Goal: Task Accomplishment & Management: Manage account settings

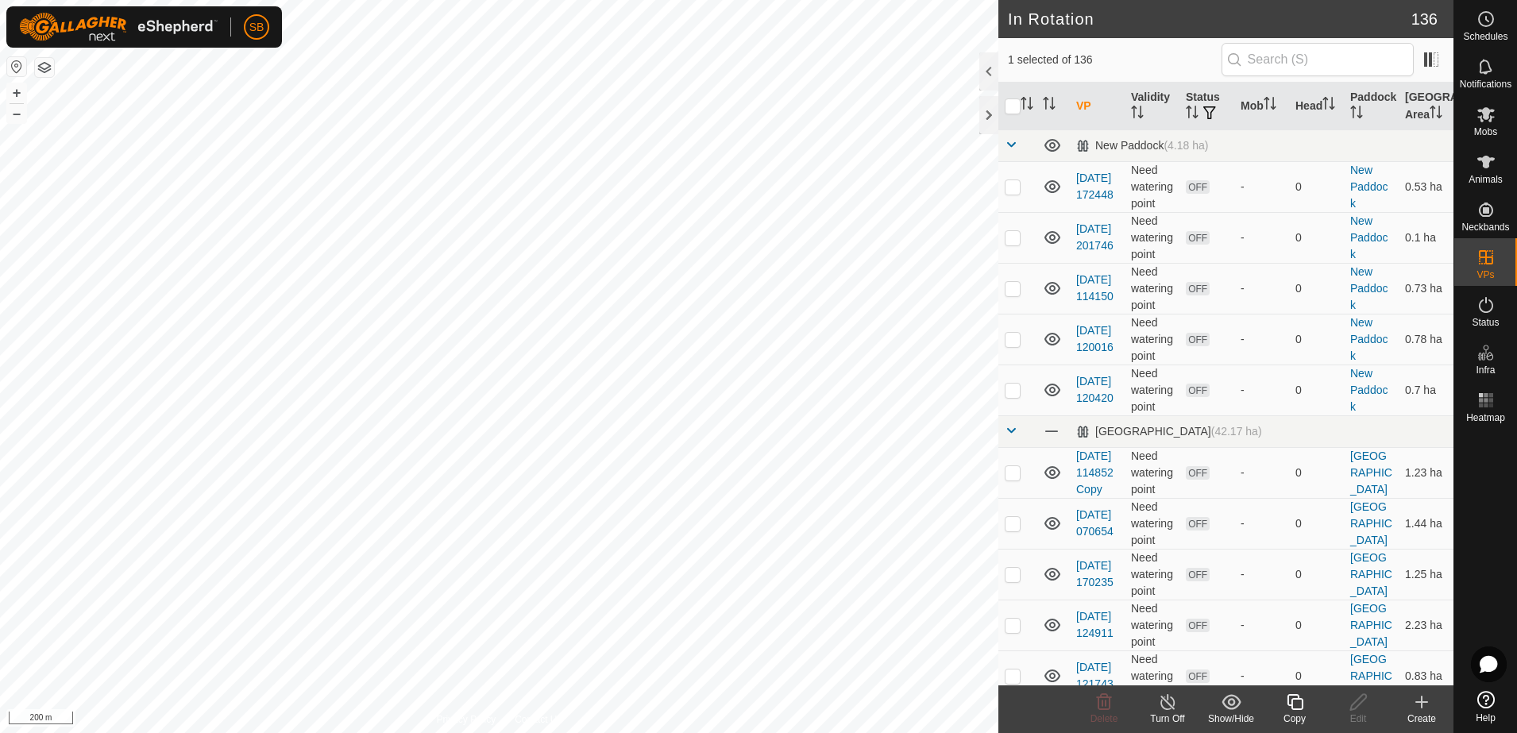
click at [1291, 702] on icon at bounding box center [1295, 702] width 20 height 19
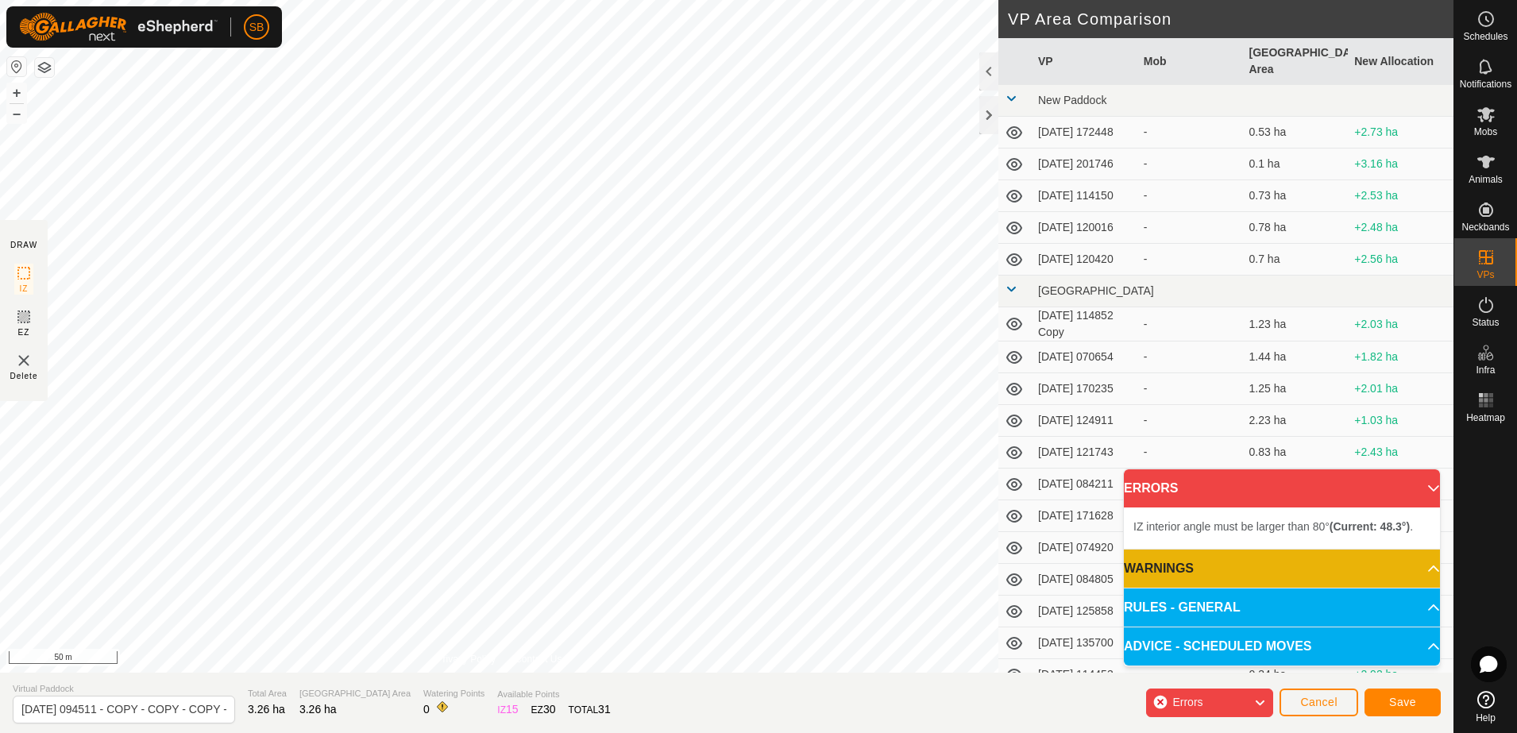
click at [974, 175] on div "IZ interior angle must be larger than 80° (Current: 48.3°) . + – ⇧ i 50 m" at bounding box center [499, 336] width 999 height 673
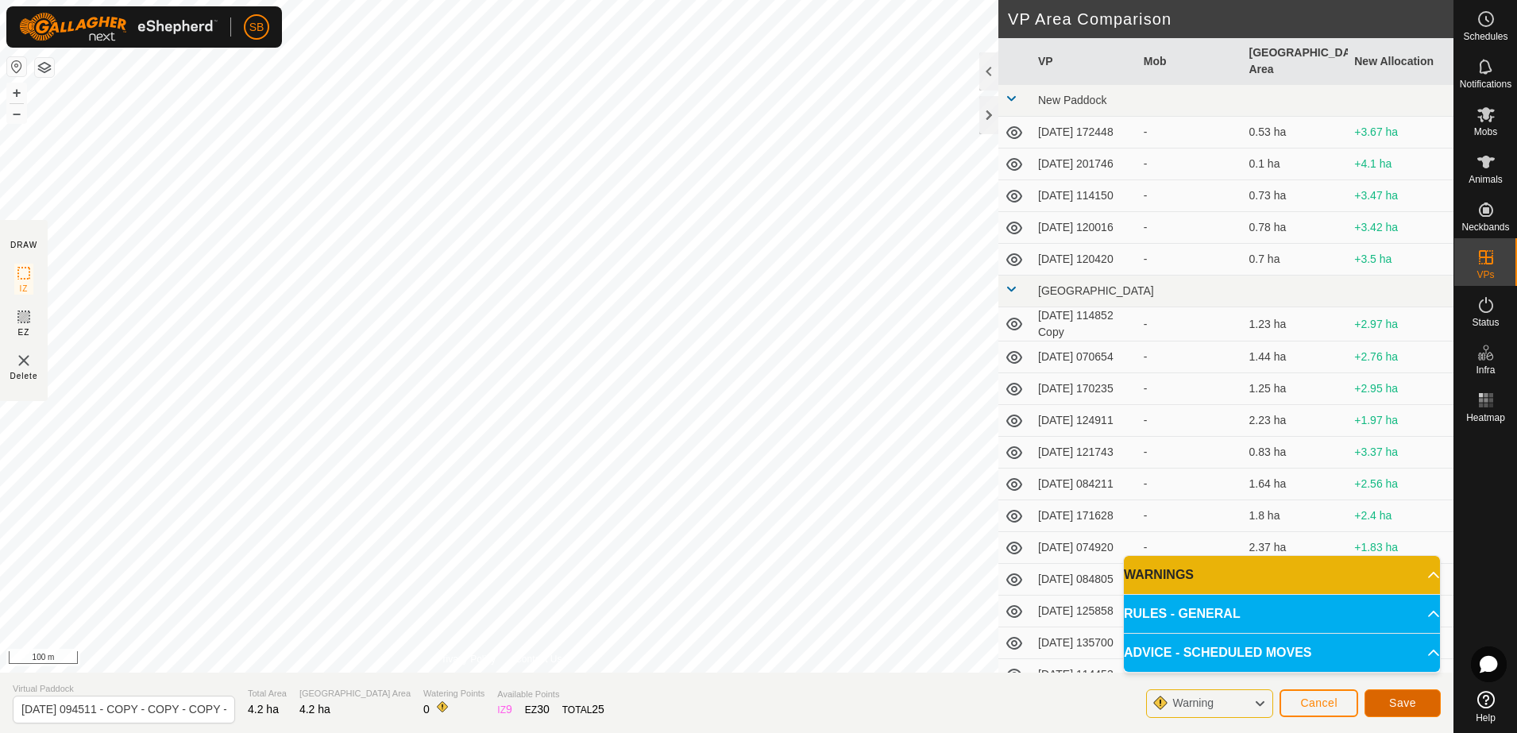
click at [1425, 700] on button "Save" at bounding box center [1403, 704] width 76 height 28
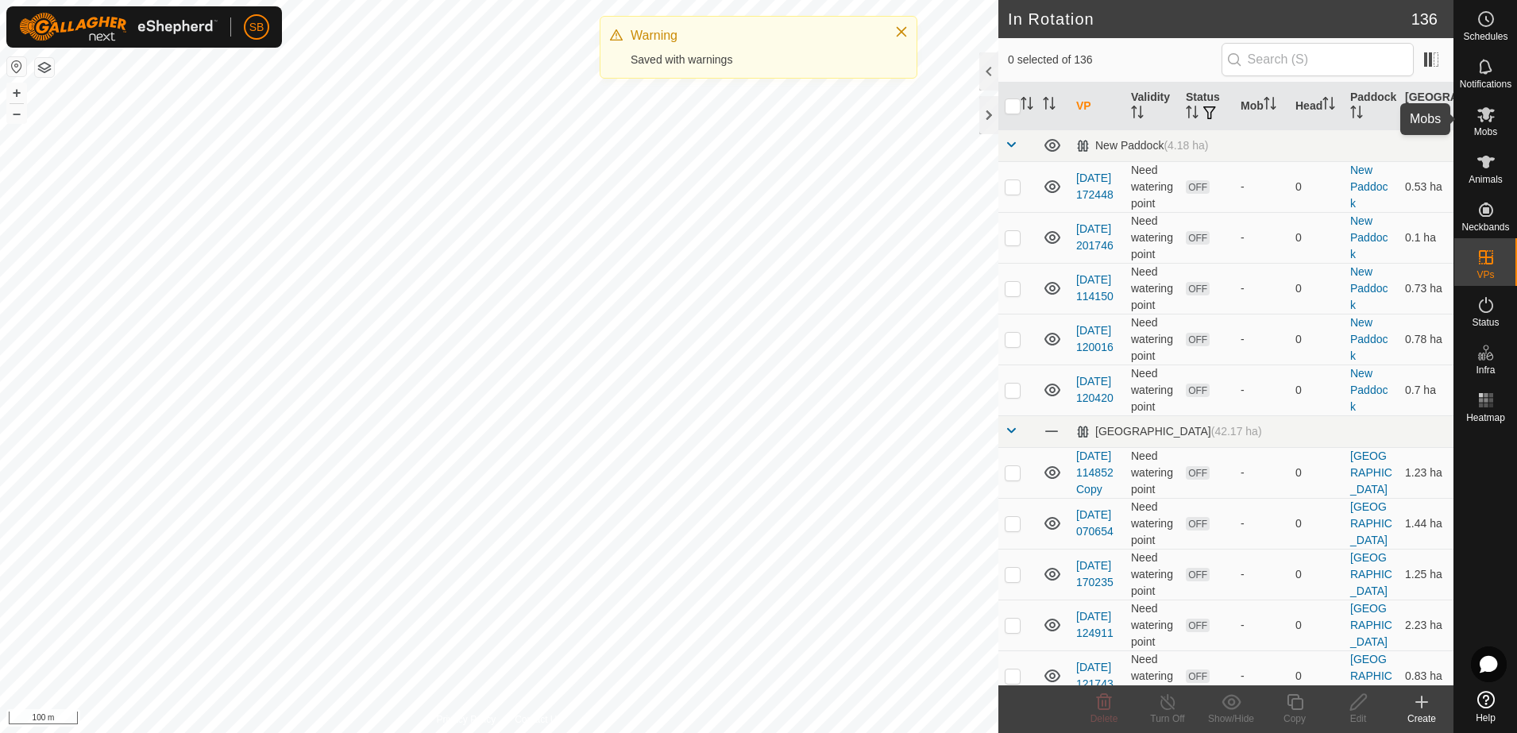
click at [1489, 124] on es-mob-svg-icon at bounding box center [1486, 114] width 29 height 25
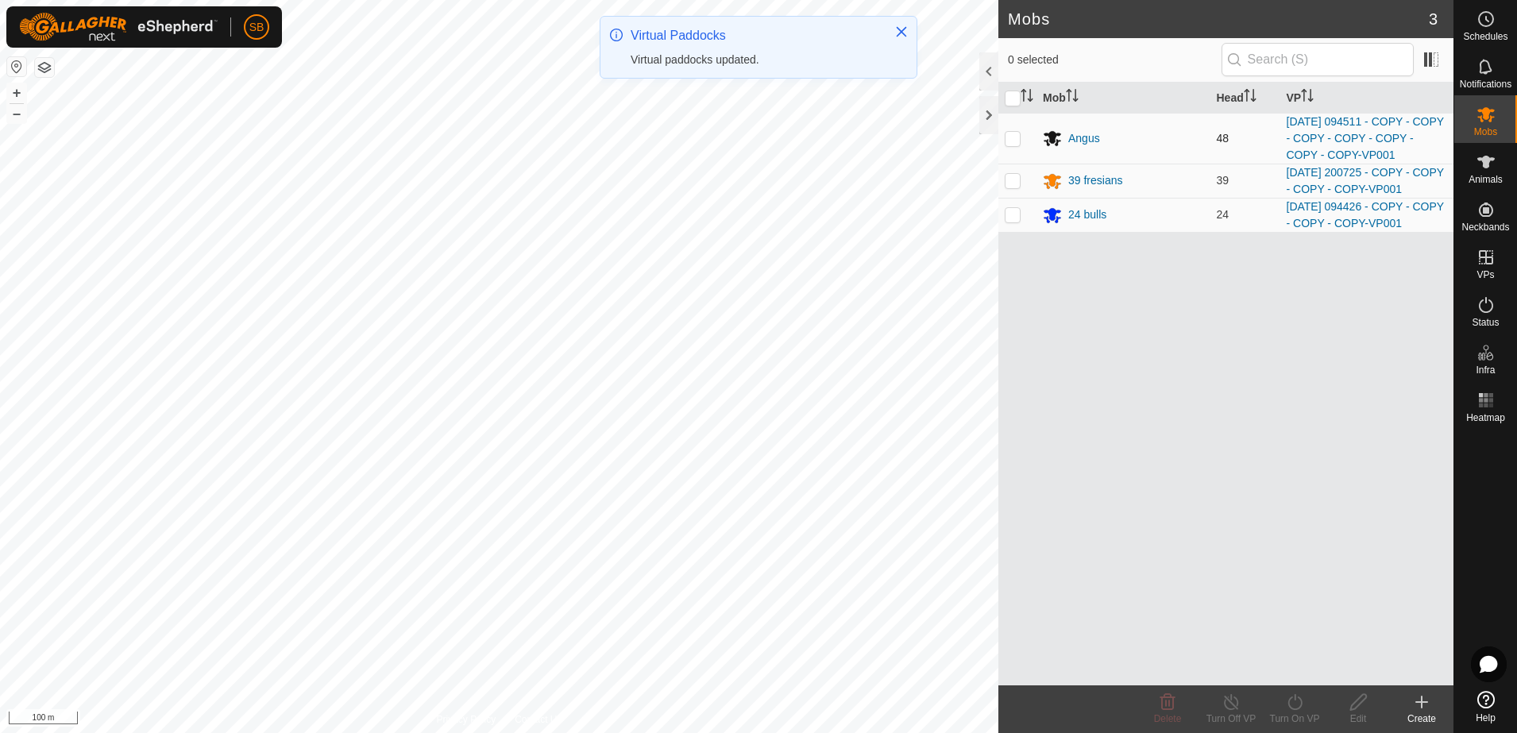
click at [1017, 139] on p-checkbox at bounding box center [1013, 138] width 16 height 13
checkbox input "true"
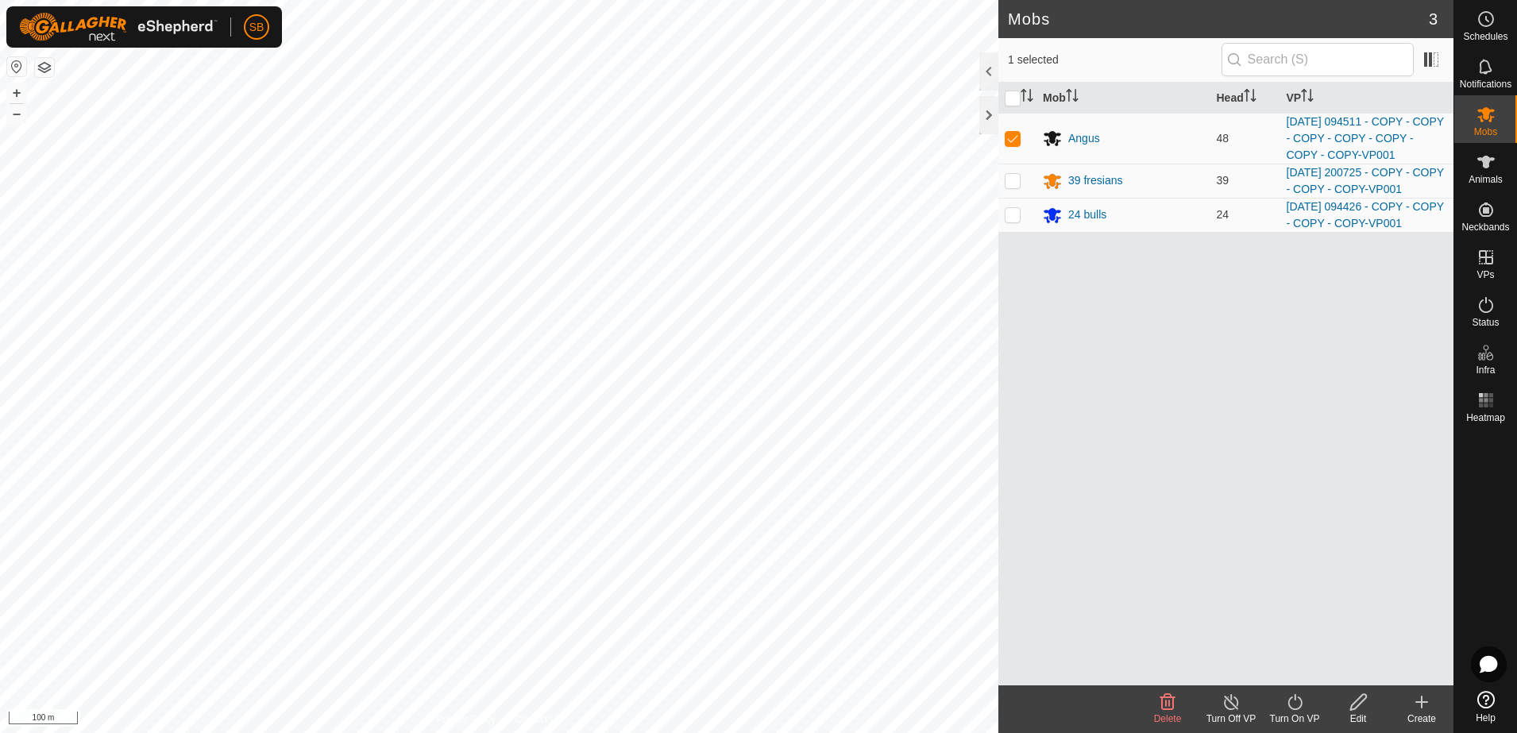
click at [1309, 702] on turn-on-svg-icon at bounding box center [1295, 702] width 64 height 19
click at [1294, 629] on link "Later" at bounding box center [1342, 634] width 157 height 32
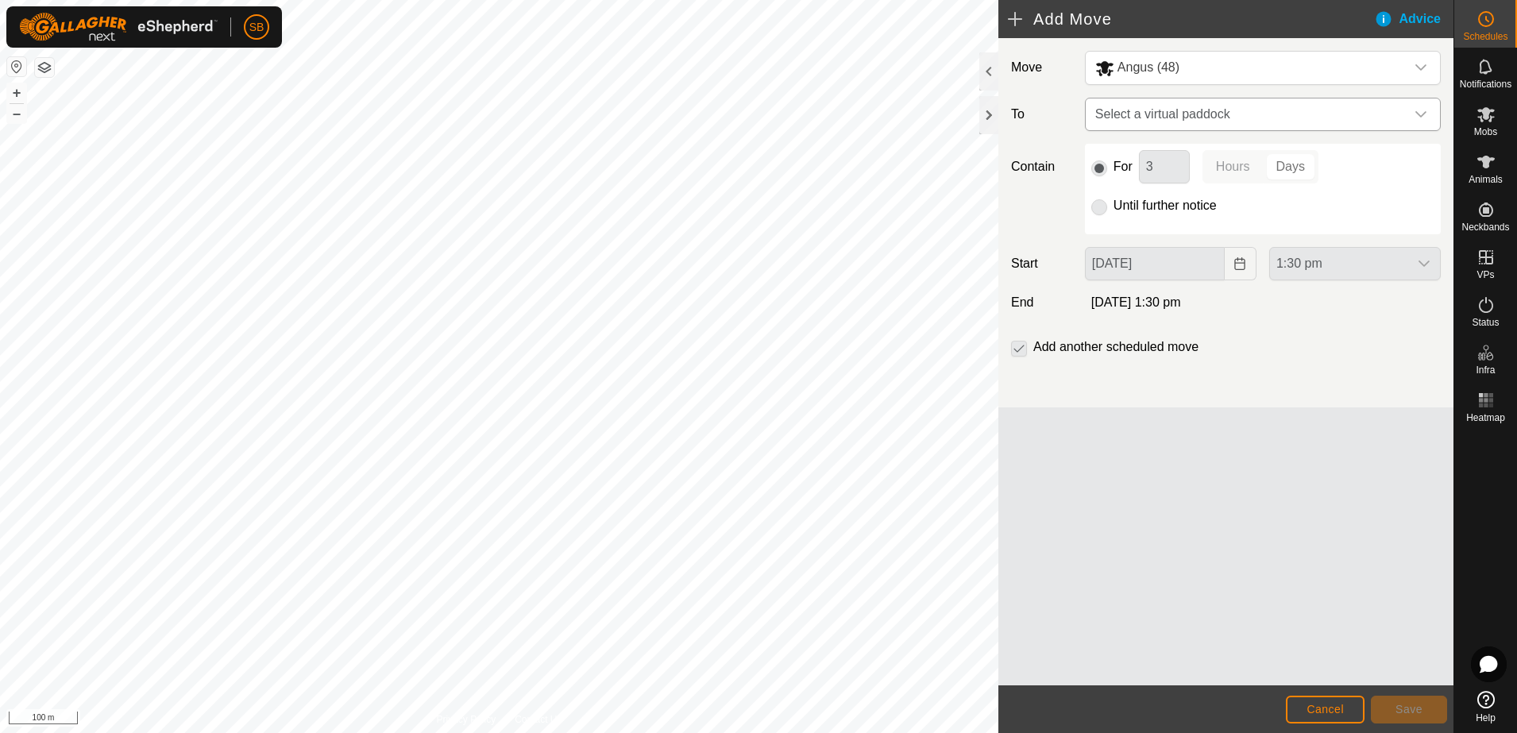
click at [1425, 110] on icon "dropdown trigger" at bounding box center [1421, 114] width 13 height 13
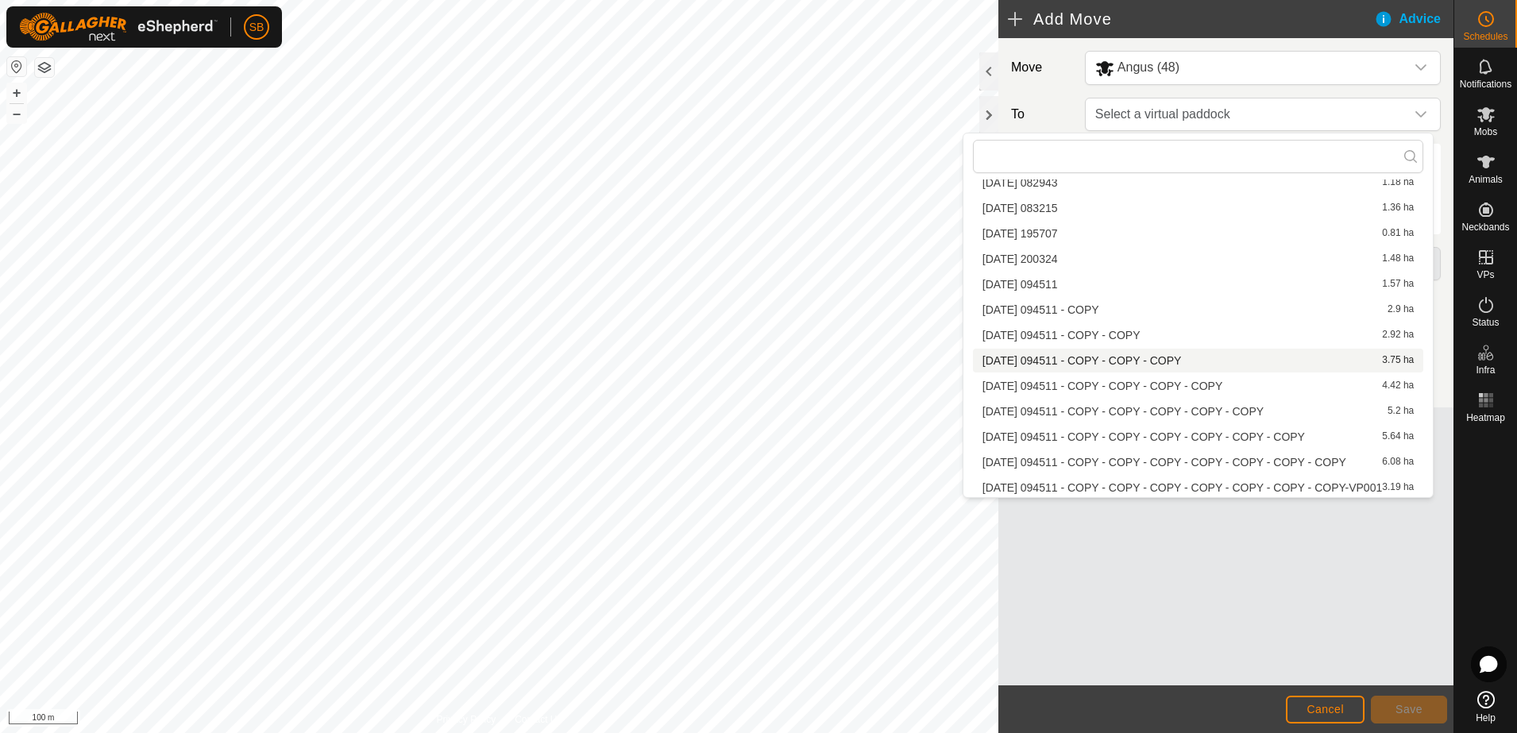
scroll to position [2086, 0]
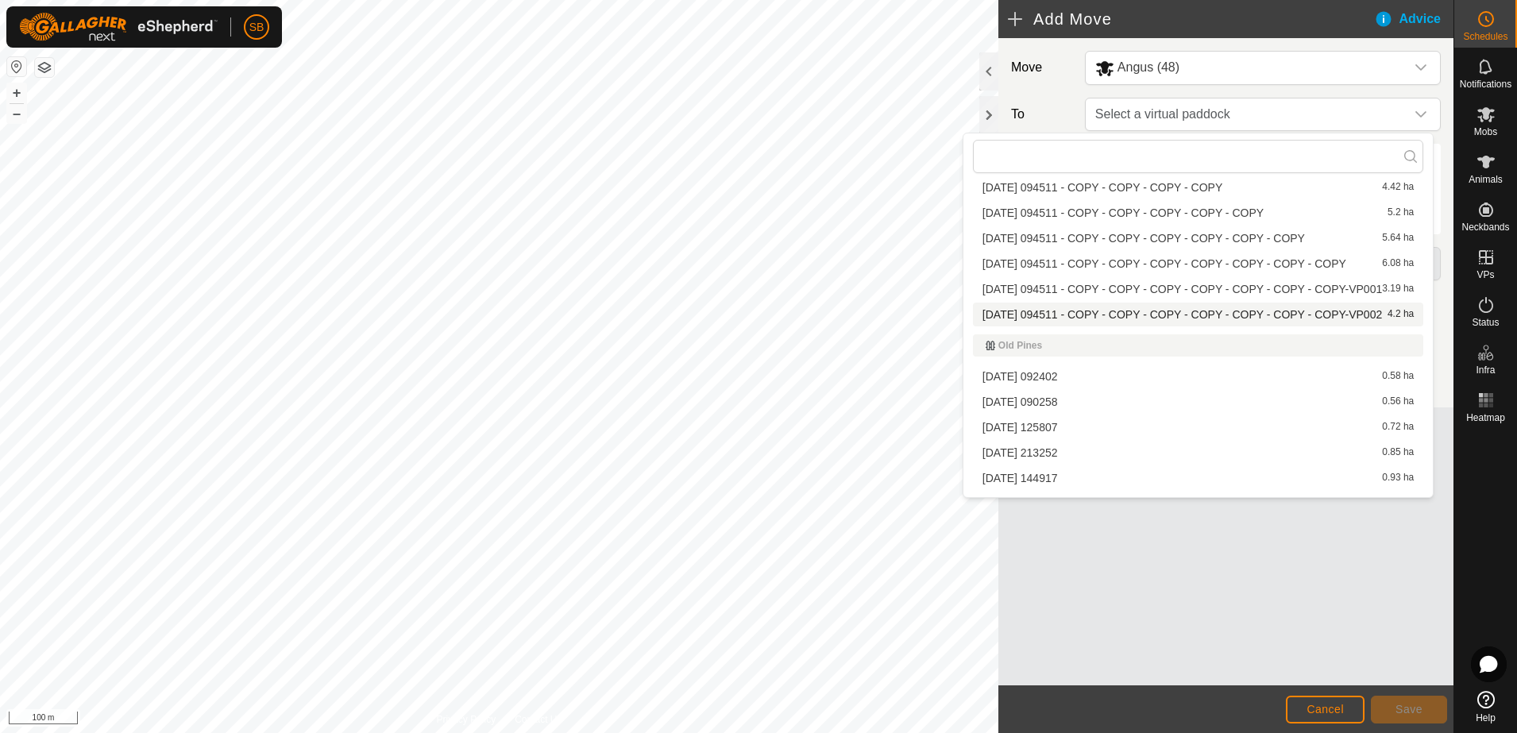
click at [1127, 315] on li "2025-08-12 094511 - COPY - COPY - COPY - COPY - COPY - COPY - COPY-VP002 4.2 ha" at bounding box center [1198, 315] width 450 height 24
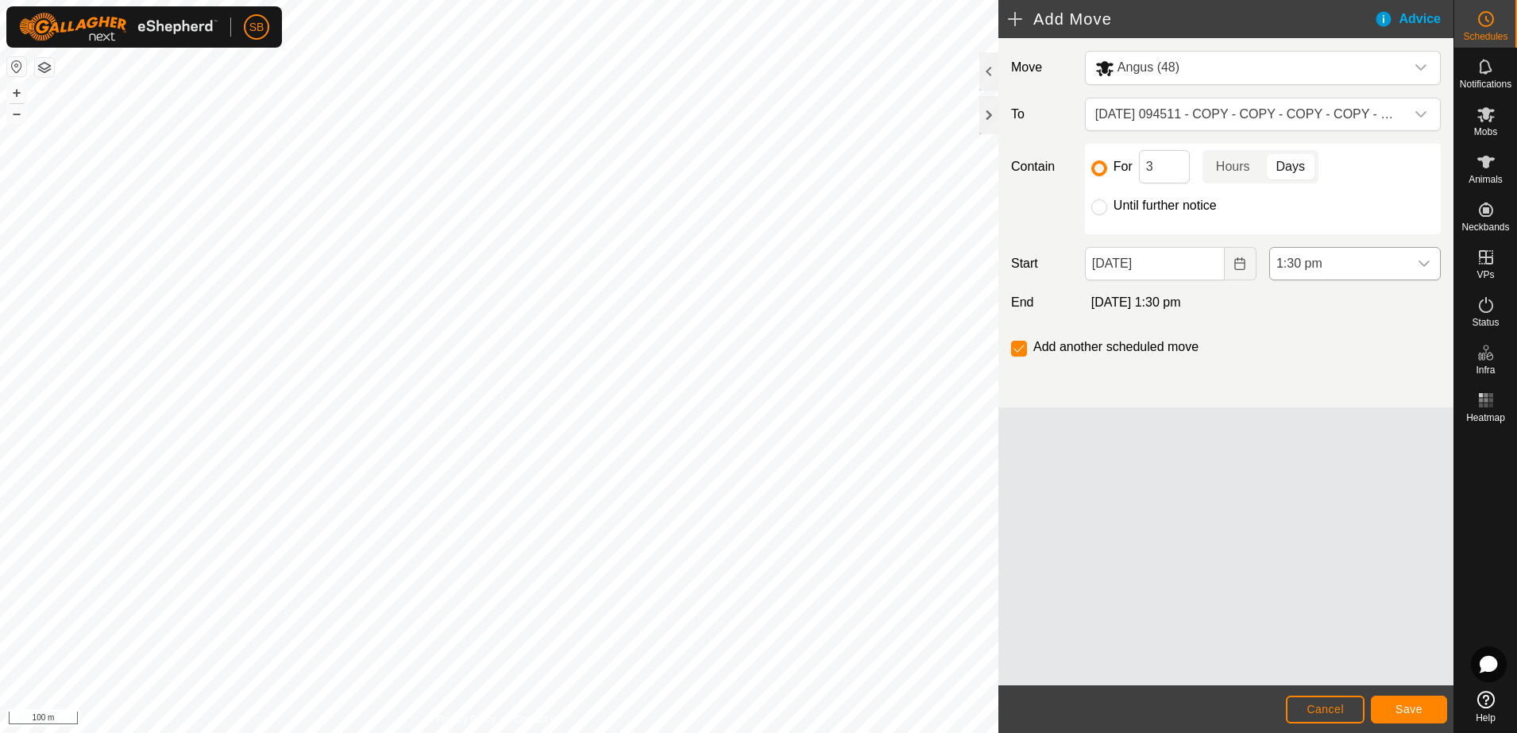
click at [1422, 267] on icon "dropdown trigger" at bounding box center [1424, 263] width 13 height 13
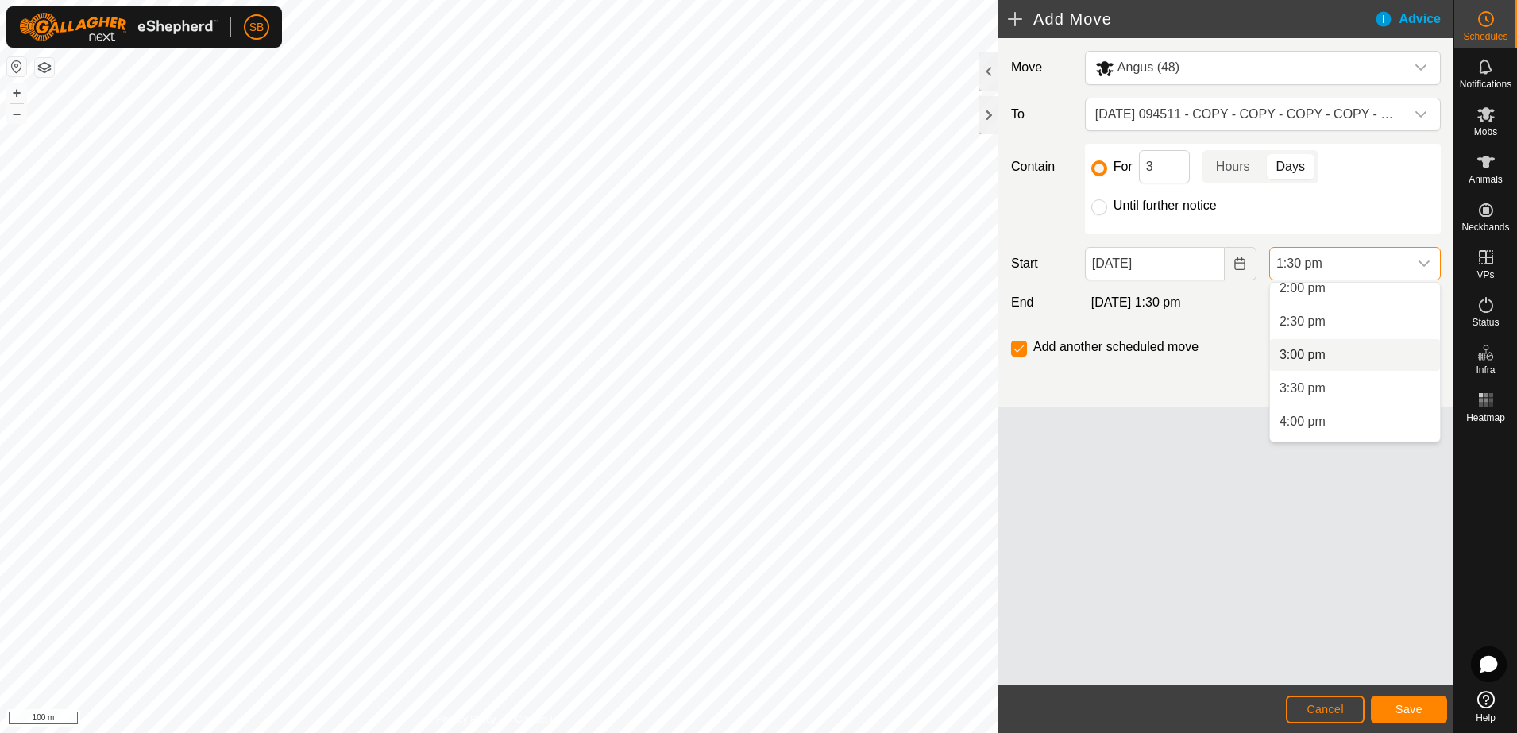
scroll to position [845, 0]
click at [1240, 269] on icon "Choose Date" at bounding box center [1240, 263] width 10 height 13
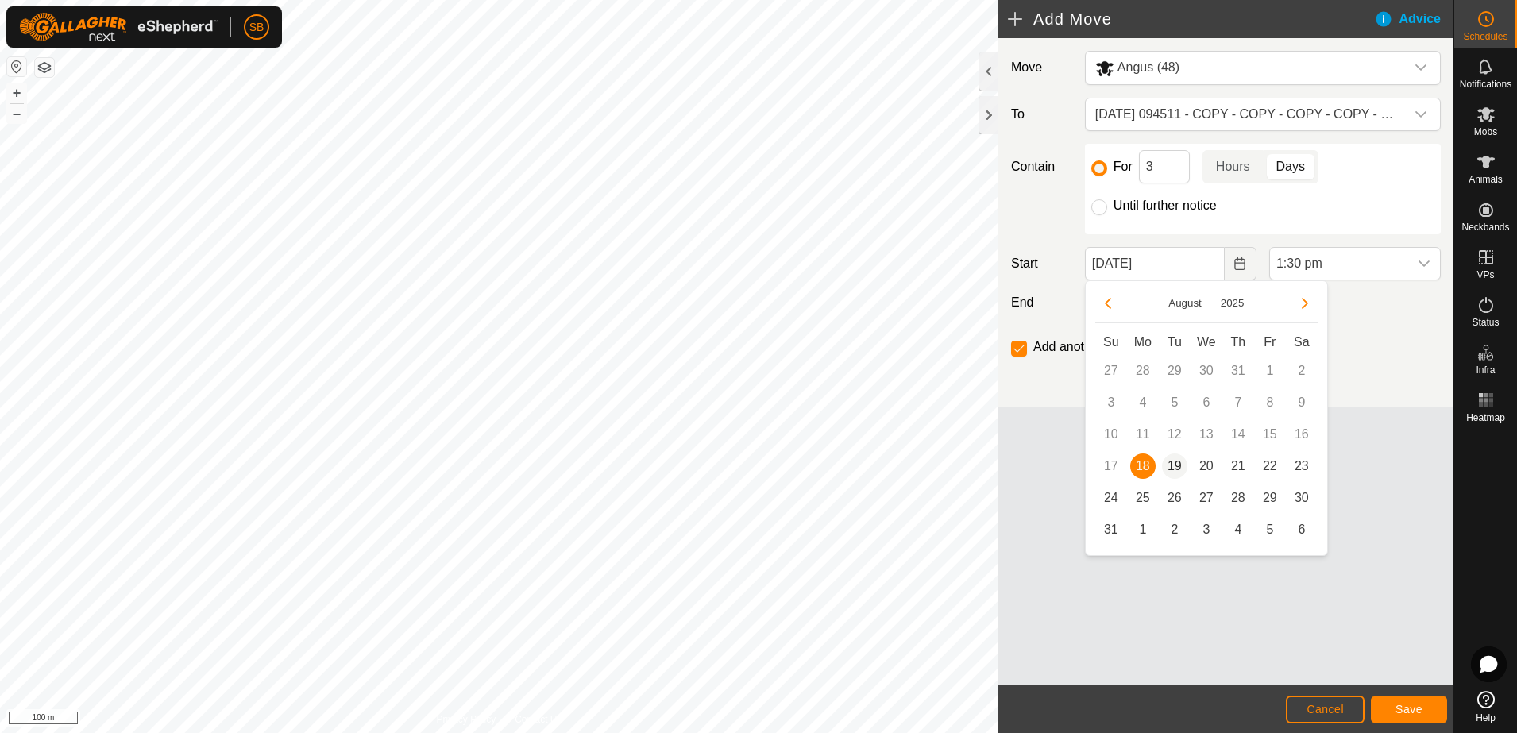
click at [1177, 463] on span "19" at bounding box center [1174, 466] width 25 height 25
type input "19 Aug, 2025"
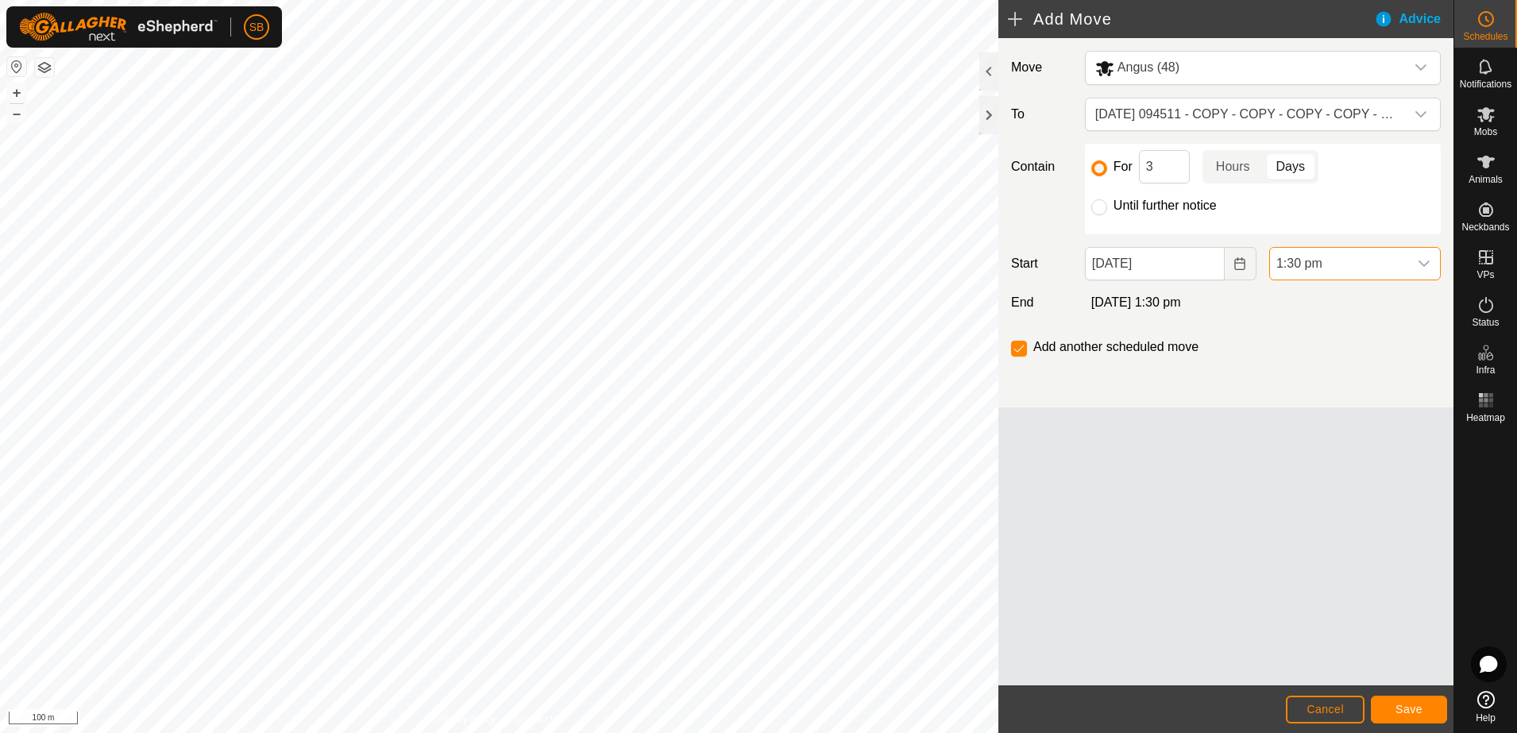
click at [1400, 267] on span "1:30 pm" at bounding box center [1339, 264] width 138 height 32
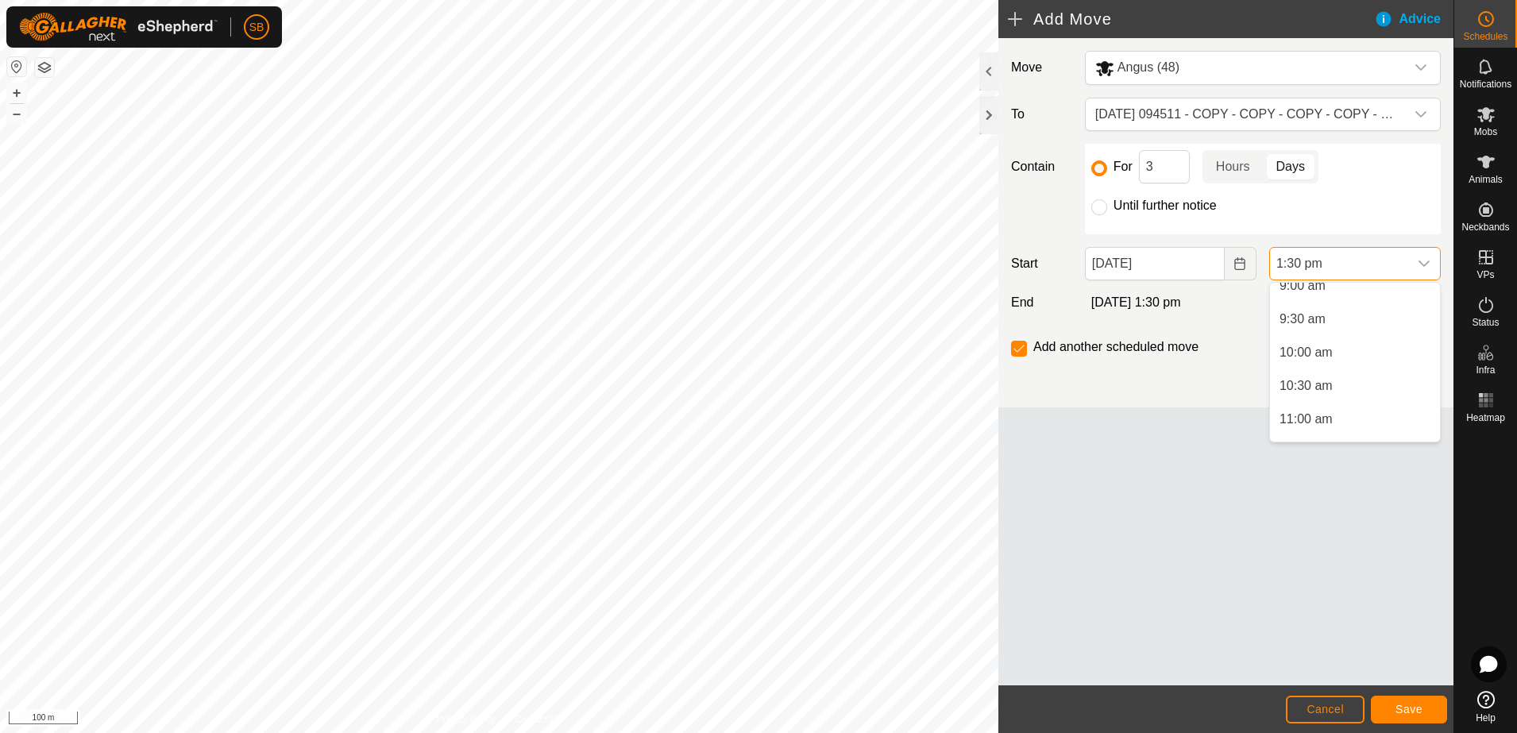
scroll to position [569, 0]
click at [1351, 334] on li "9:00 am" at bounding box center [1355, 331] width 170 height 32
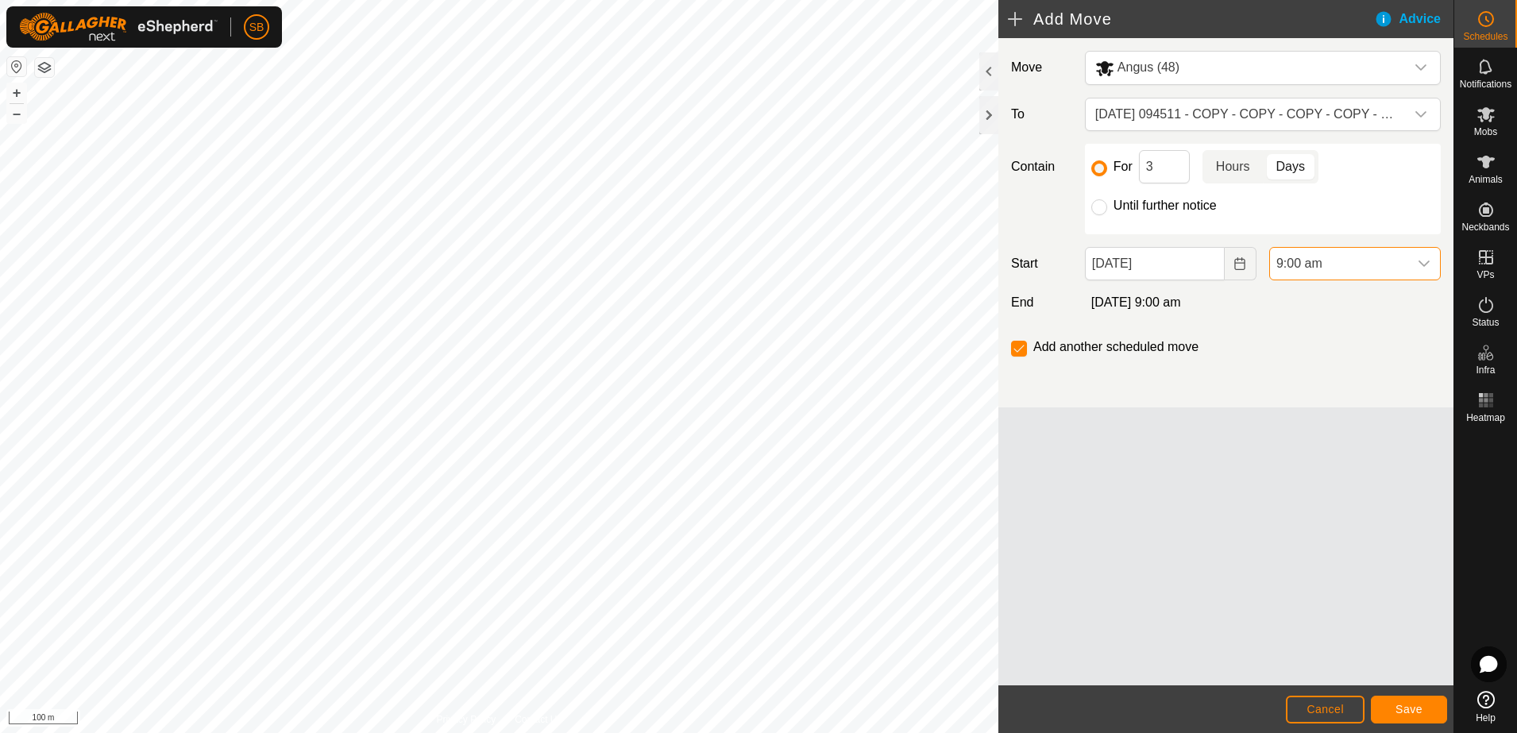
click at [1243, 168] on p-togglebutton "Hours" at bounding box center [1233, 166] width 61 height 33
click at [1163, 164] on input "3" at bounding box center [1164, 166] width 51 height 33
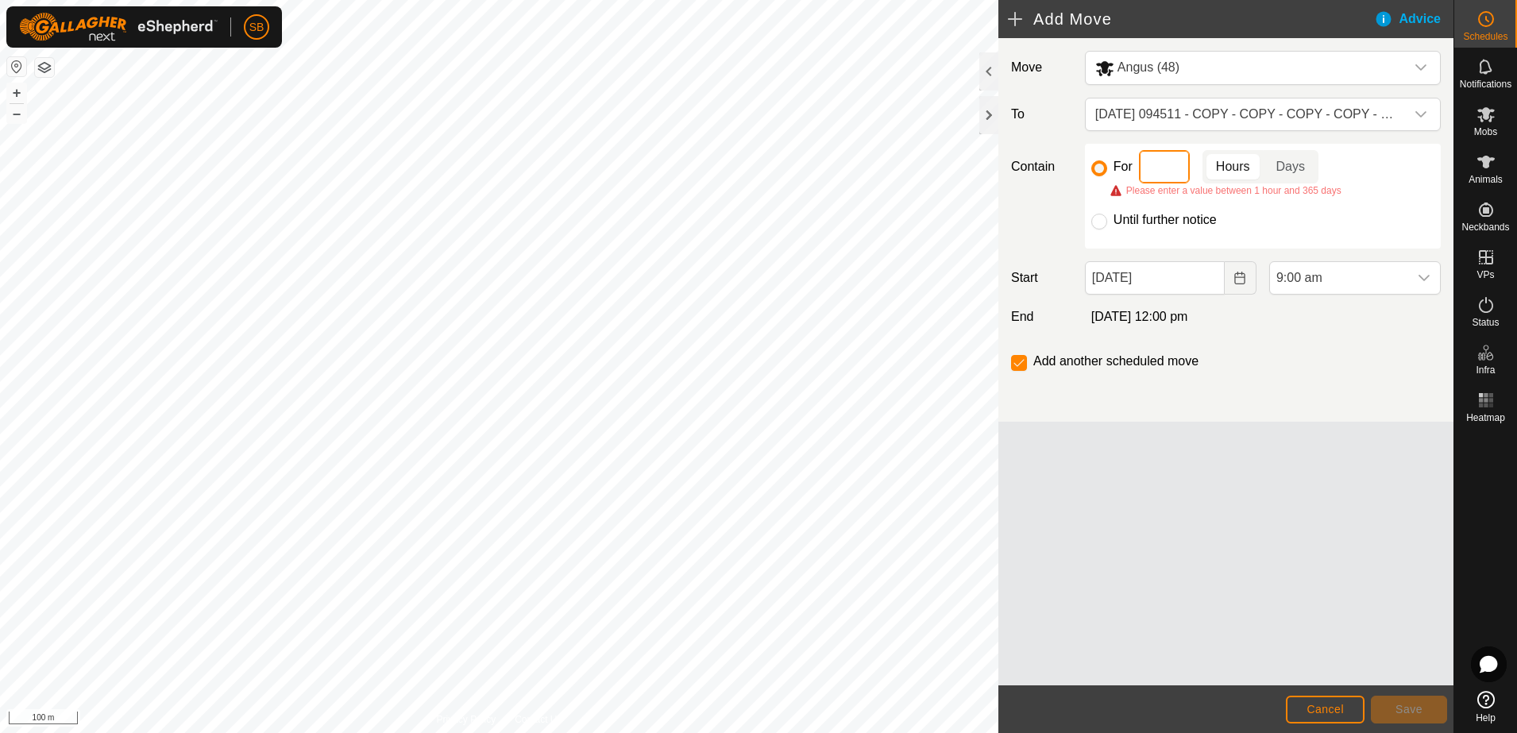
type input "2"
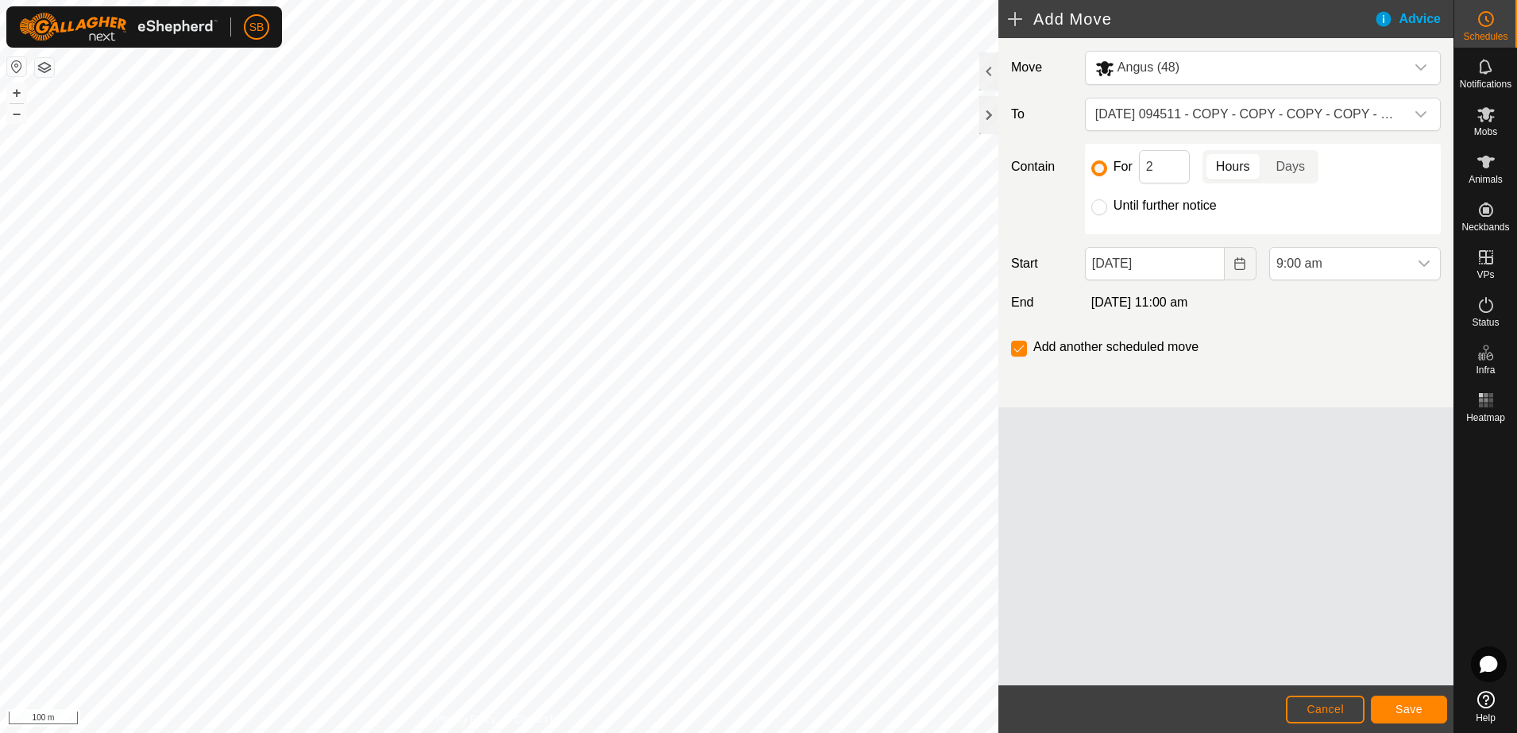
click at [1261, 411] on div "Move Angus (48) To 2025-08-12 094511 - COPY - COPY - COPY - COPY - COPY - COPY …" at bounding box center [1226, 362] width 455 height 648
click at [1017, 347] on input "checkbox" at bounding box center [1019, 349] width 16 height 16
click at [1019, 347] on input "checkbox" at bounding box center [1019, 349] width 16 height 16
checkbox input "true"
click at [1414, 709] on span "Save" at bounding box center [1409, 709] width 27 height 13
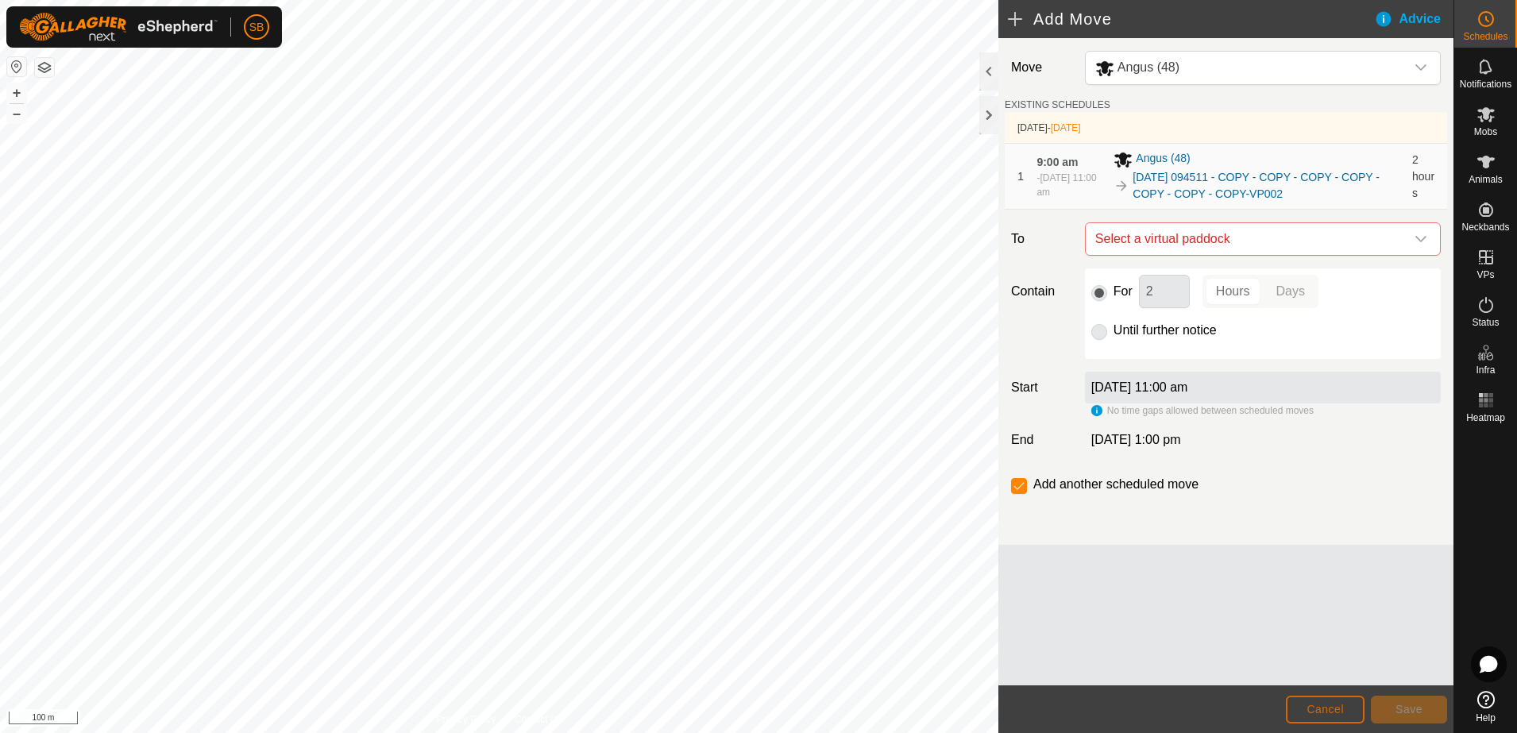
click at [1347, 714] on button "Cancel" at bounding box center [1325, 710] width 79 height 28
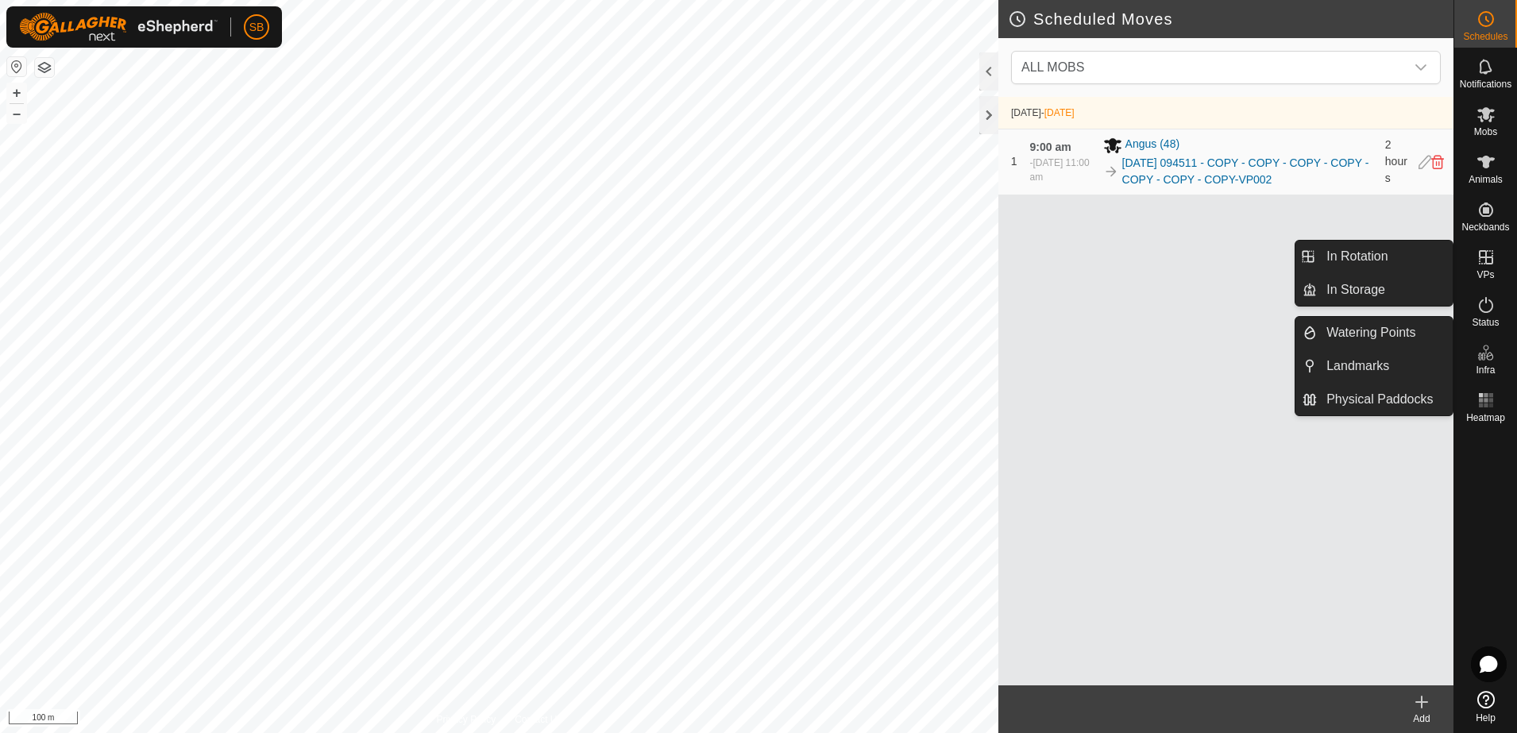
click at [1485, 263] on icon at bounding box center [1486, 257] width 14 height 14
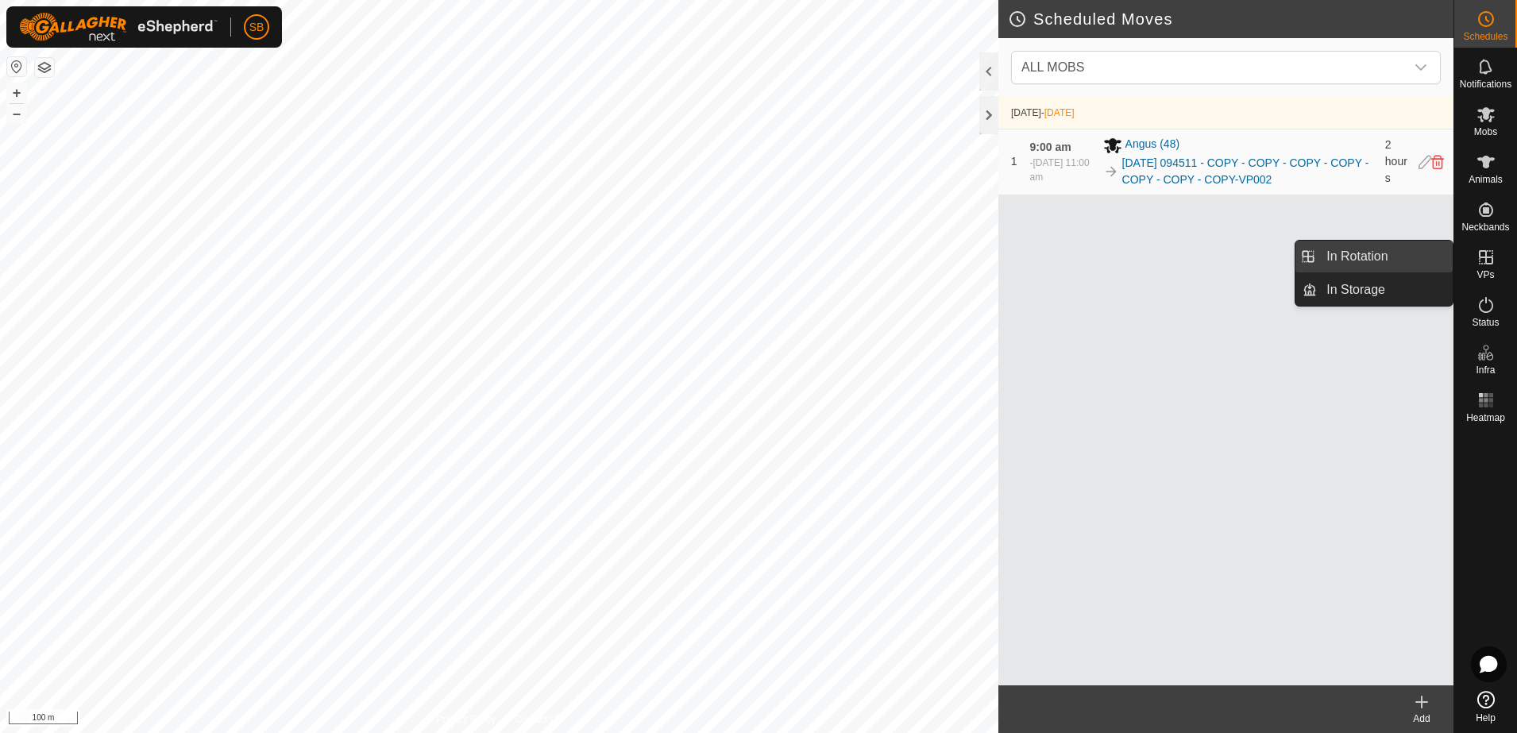
click at [1354, 255] on link "In Rotation" at bounding box center [1385, 257] width 136 height 32
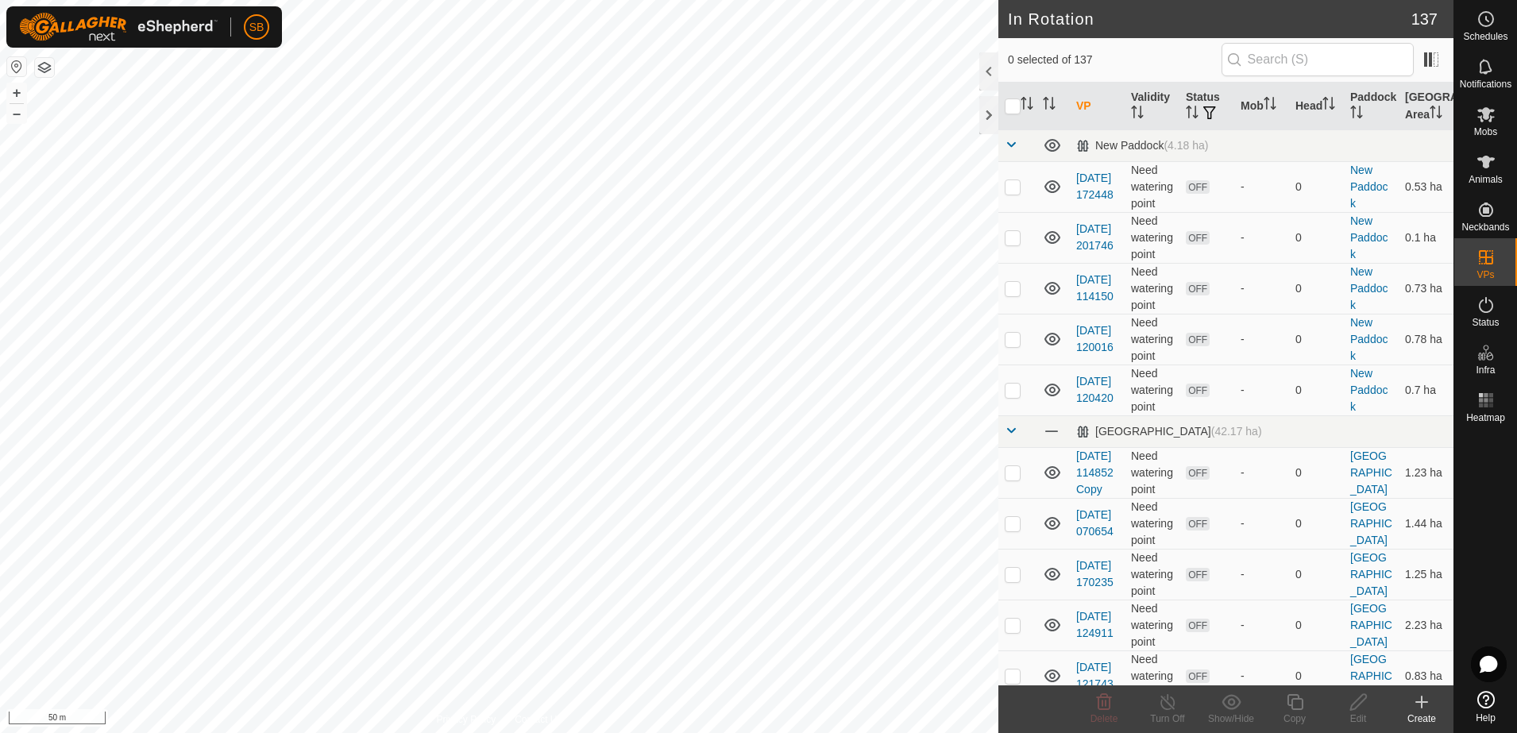
click at [1425, 705] on icon at bounding box center [1422, 702] width 19 height 19
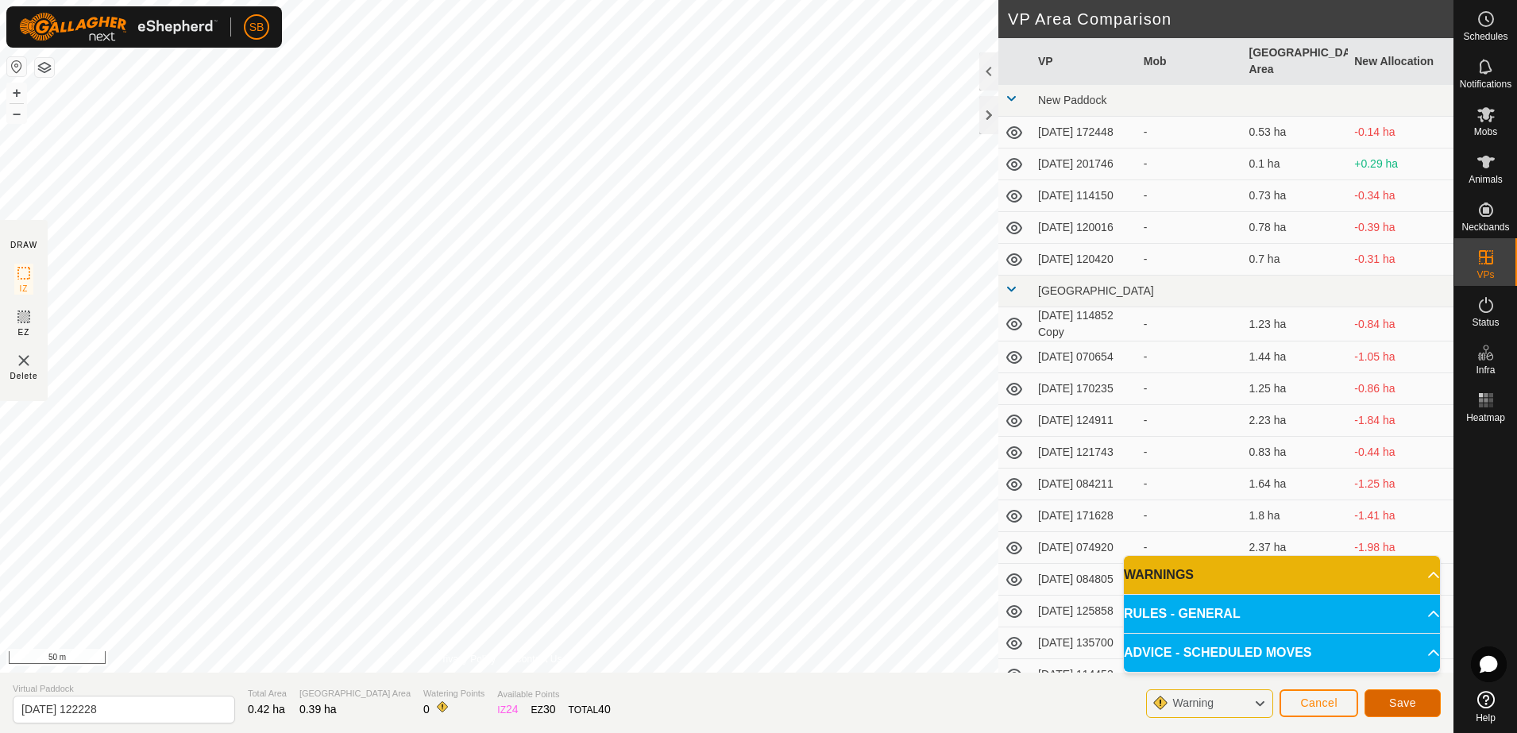
click at [1409, 701] on span "Save" at bounding box center [1403, 703] width 27 height 13
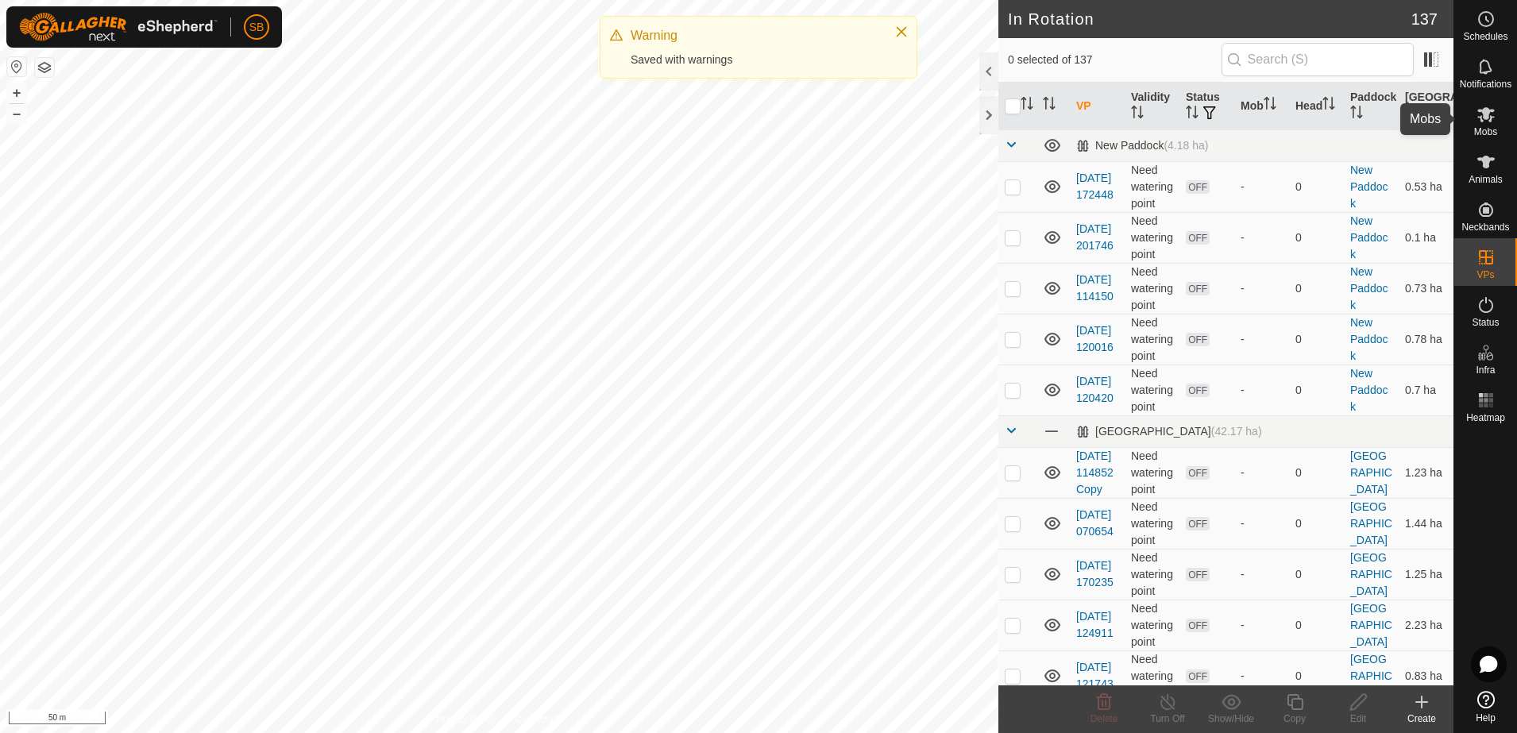
drag, startPoint x: 1487, startPoint y: 114, endPoint x: 1459, endPoint y: 137, distance: 36.6
click at [1487, 113] on icon at bounding box center [1486, 114] width 17 height 15
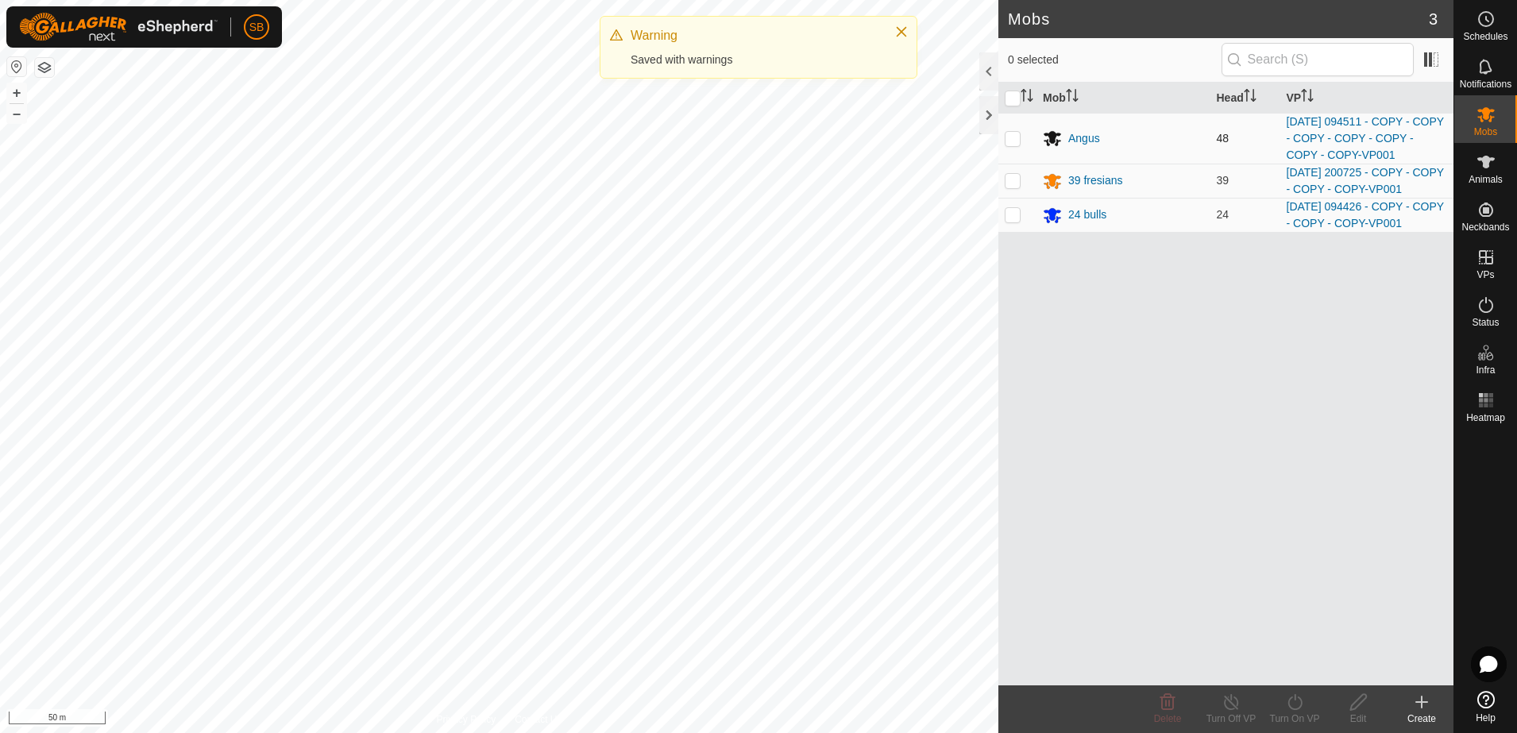
click at [1014, 136] on p-checkbox at bounding box center [1013, 138] width 16 height 13
checkbox input "true"
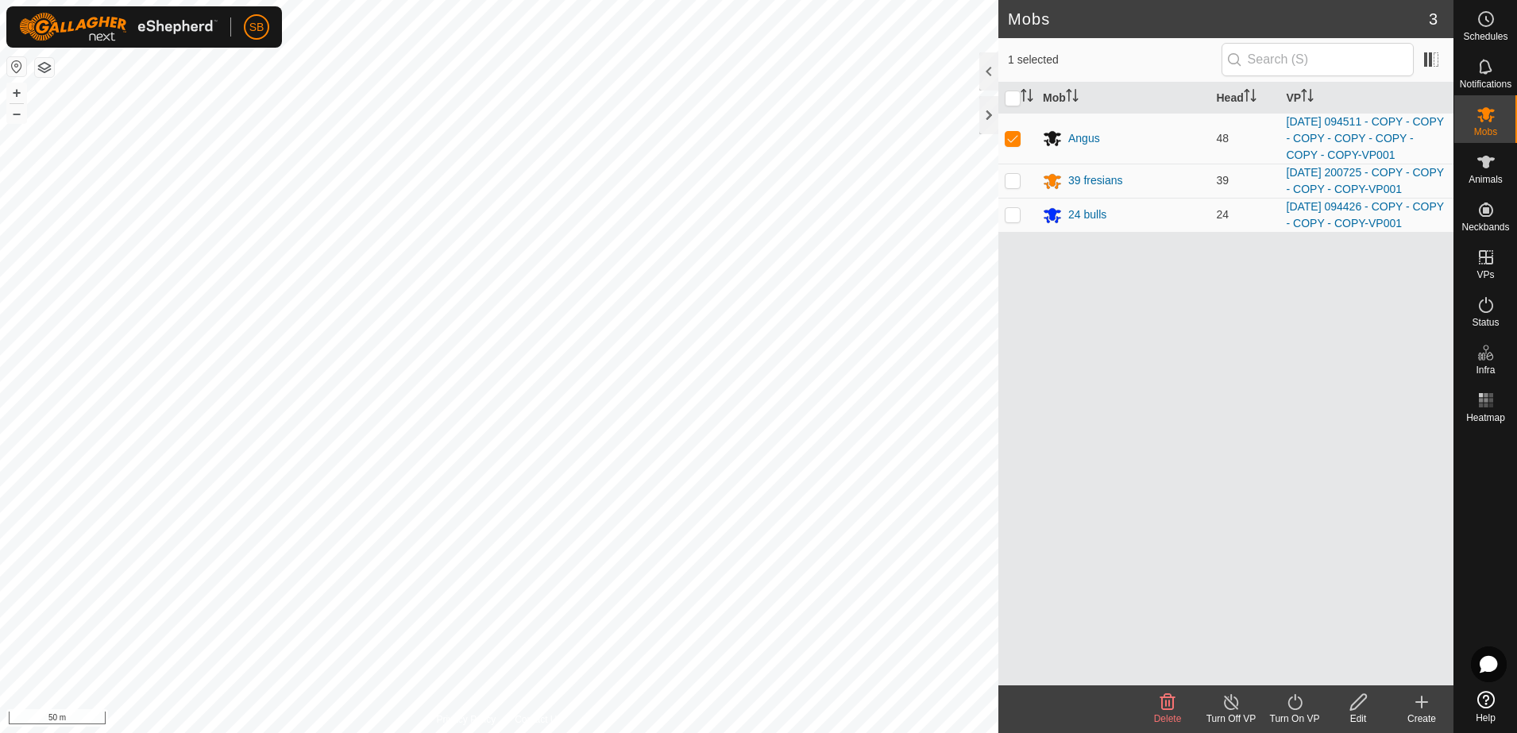
click at [1290, 708] on icon at bounding box center [1295, 702] width 20 height 19
click at [1306, 630] on link "Later" at bounding box center [1342, 634] width 157 height 32
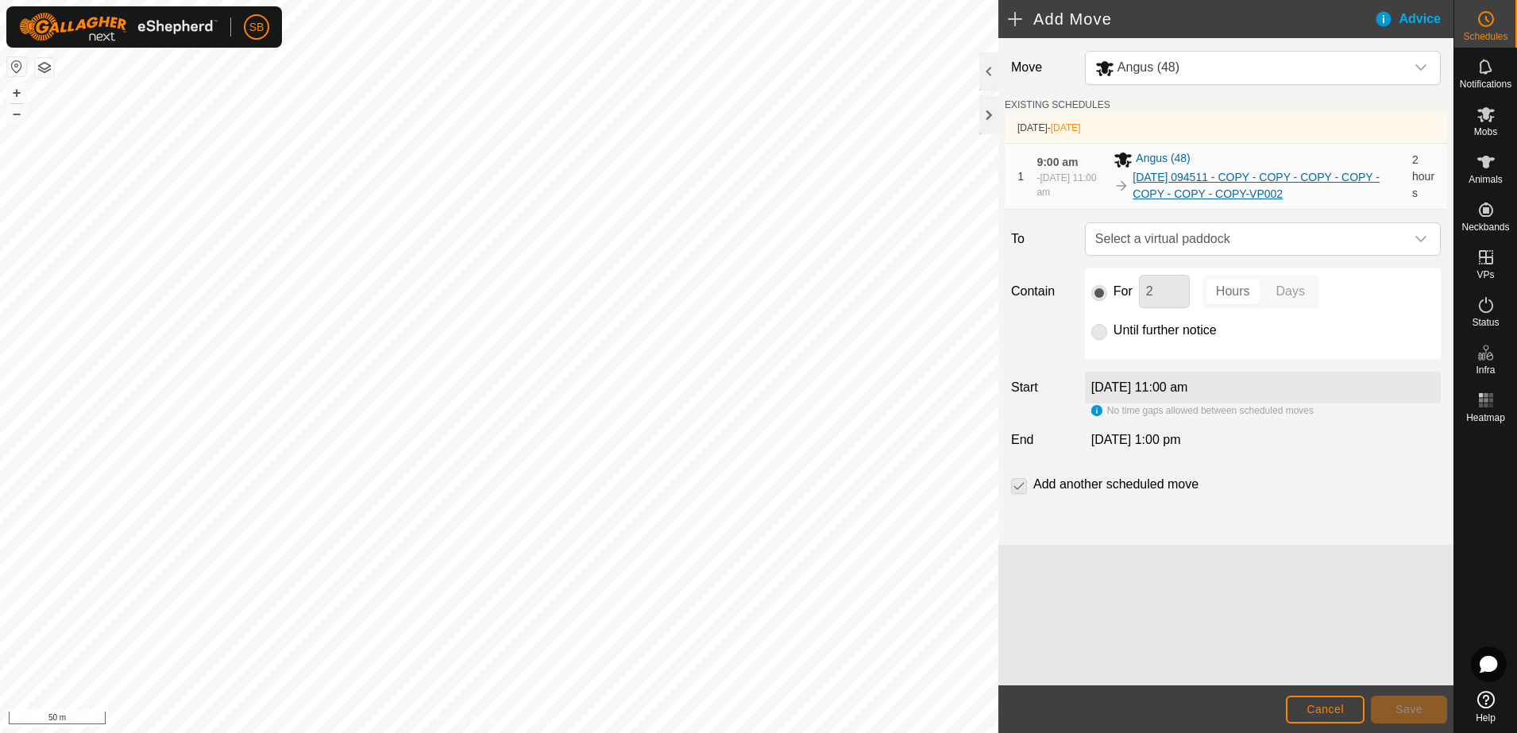
click at [1279, 175] on link "2025-08-12 094511 - COPY - COPY - COPY - COPY - COPY - COPY - COPY-VP002" at bounding box center [1268, 185] width 270 height 33
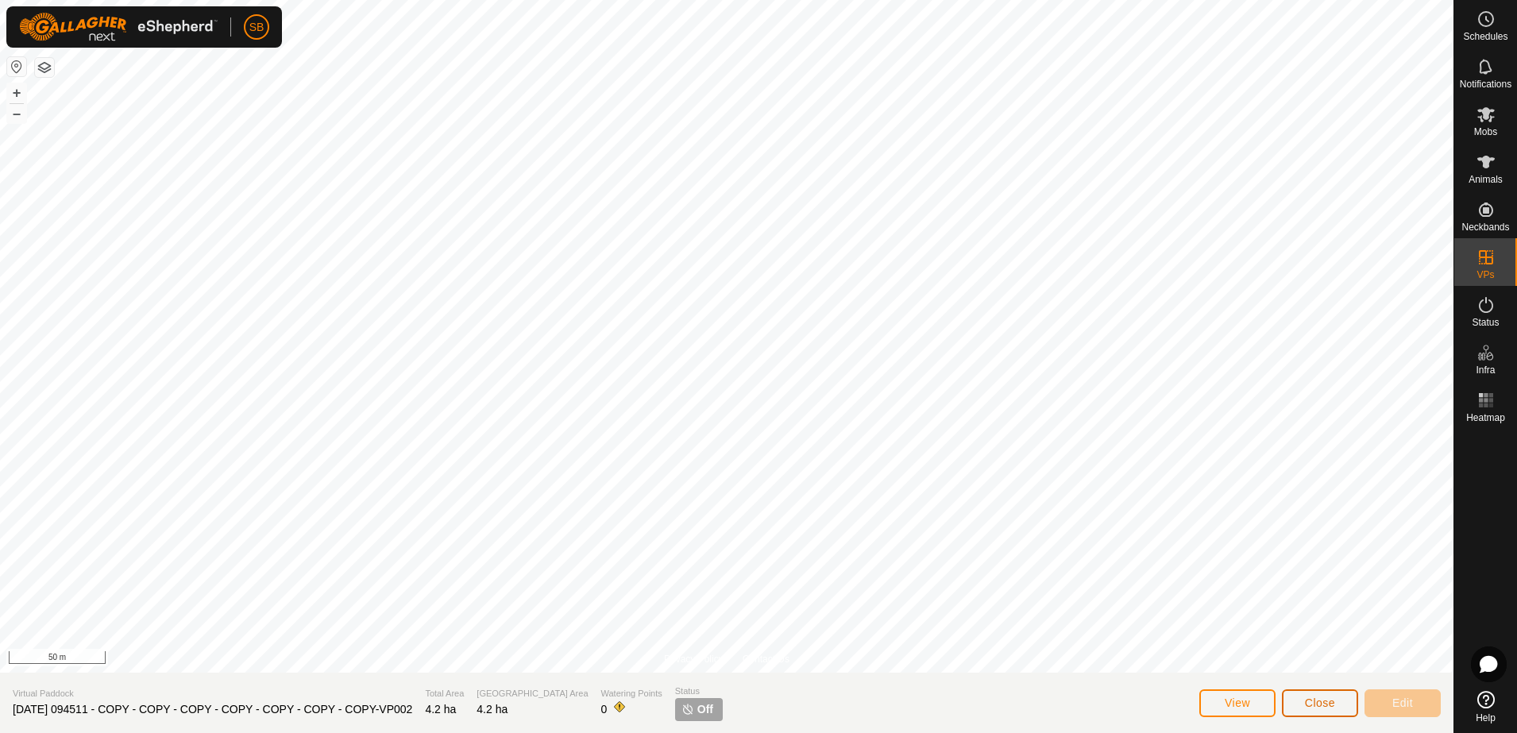
click at [1337, 706] on button "Close" at bounding box center [1320, 704] width 76 height 28
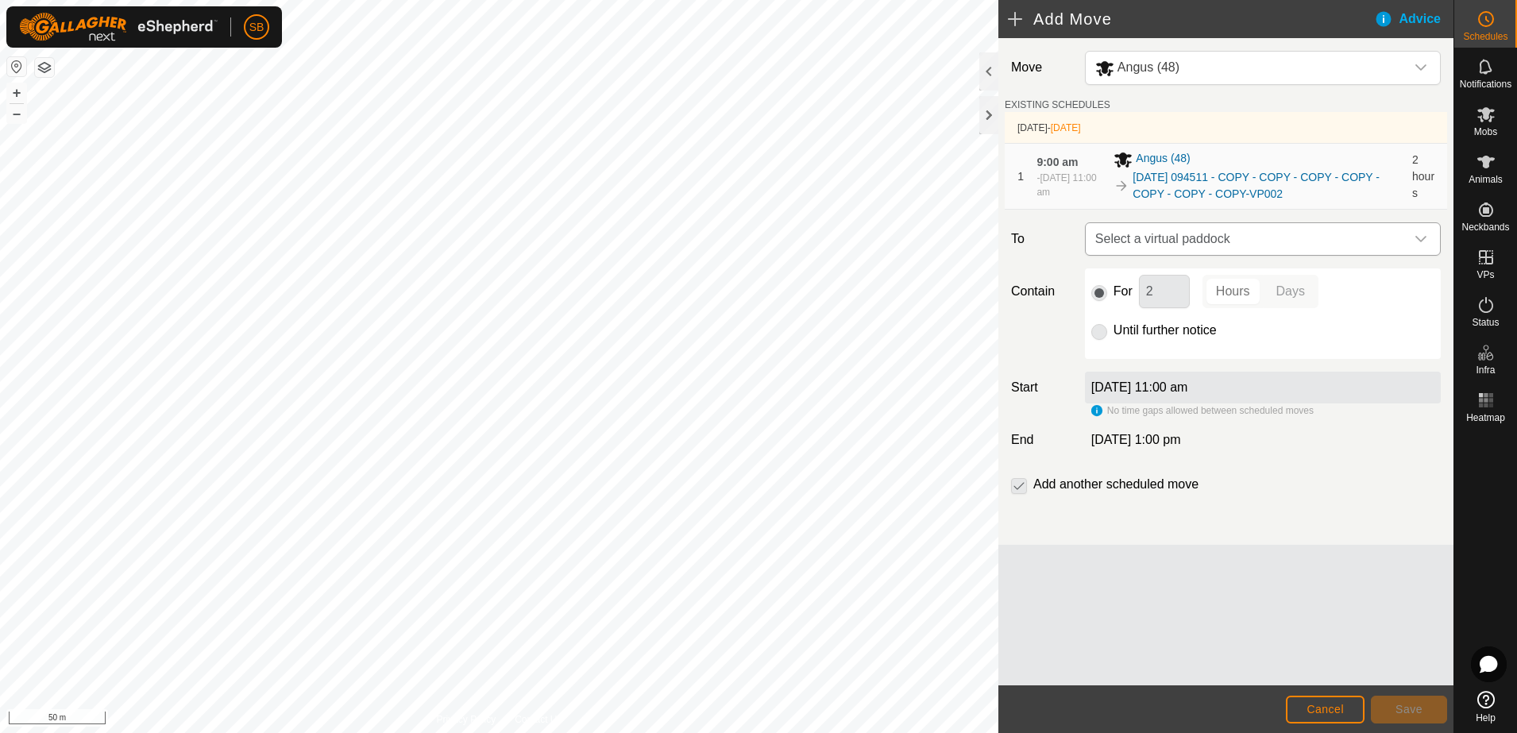
click at [1352, 242] on span "Select a virtual paddock" at bounding box center [1247, 239] width 316 height 32
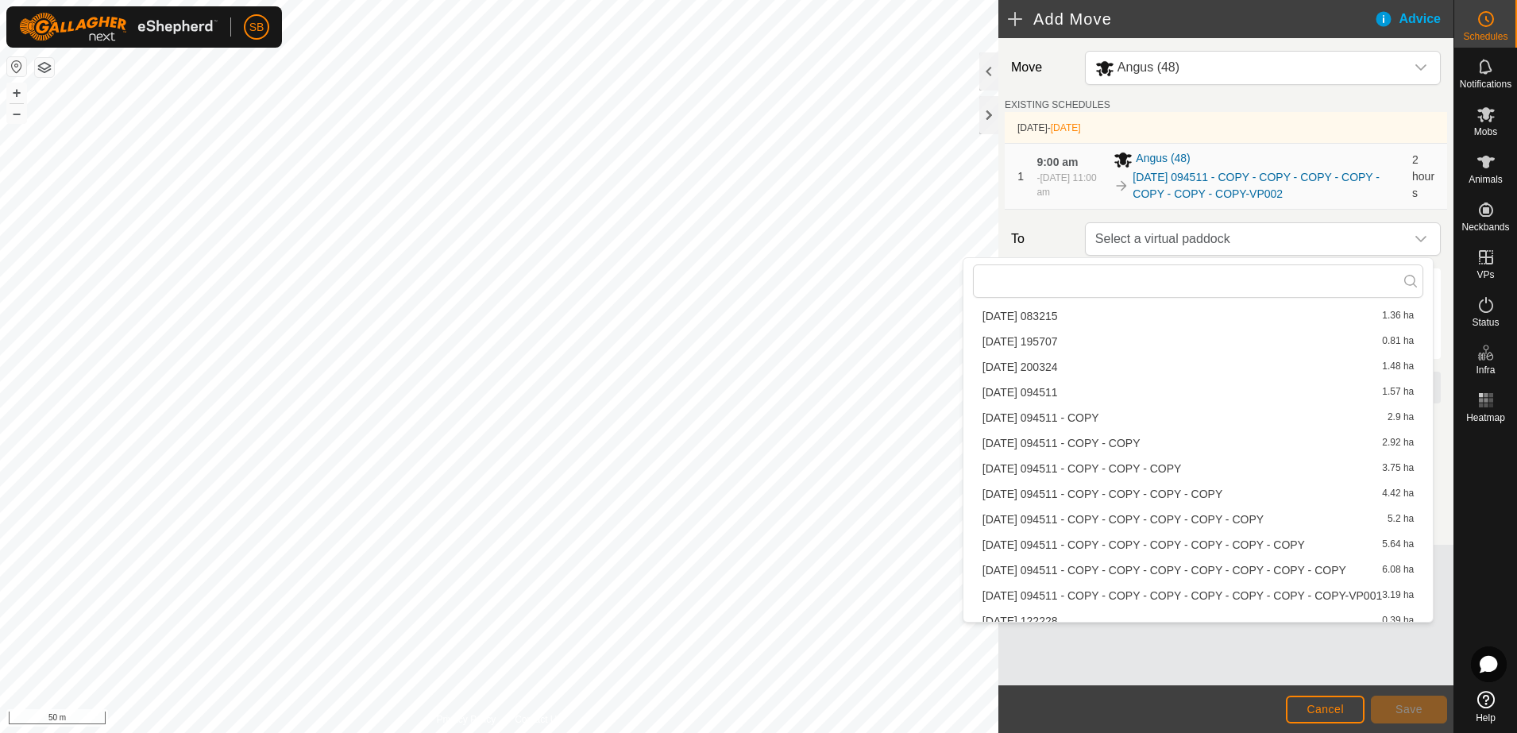
scroll to position [1751, 0]
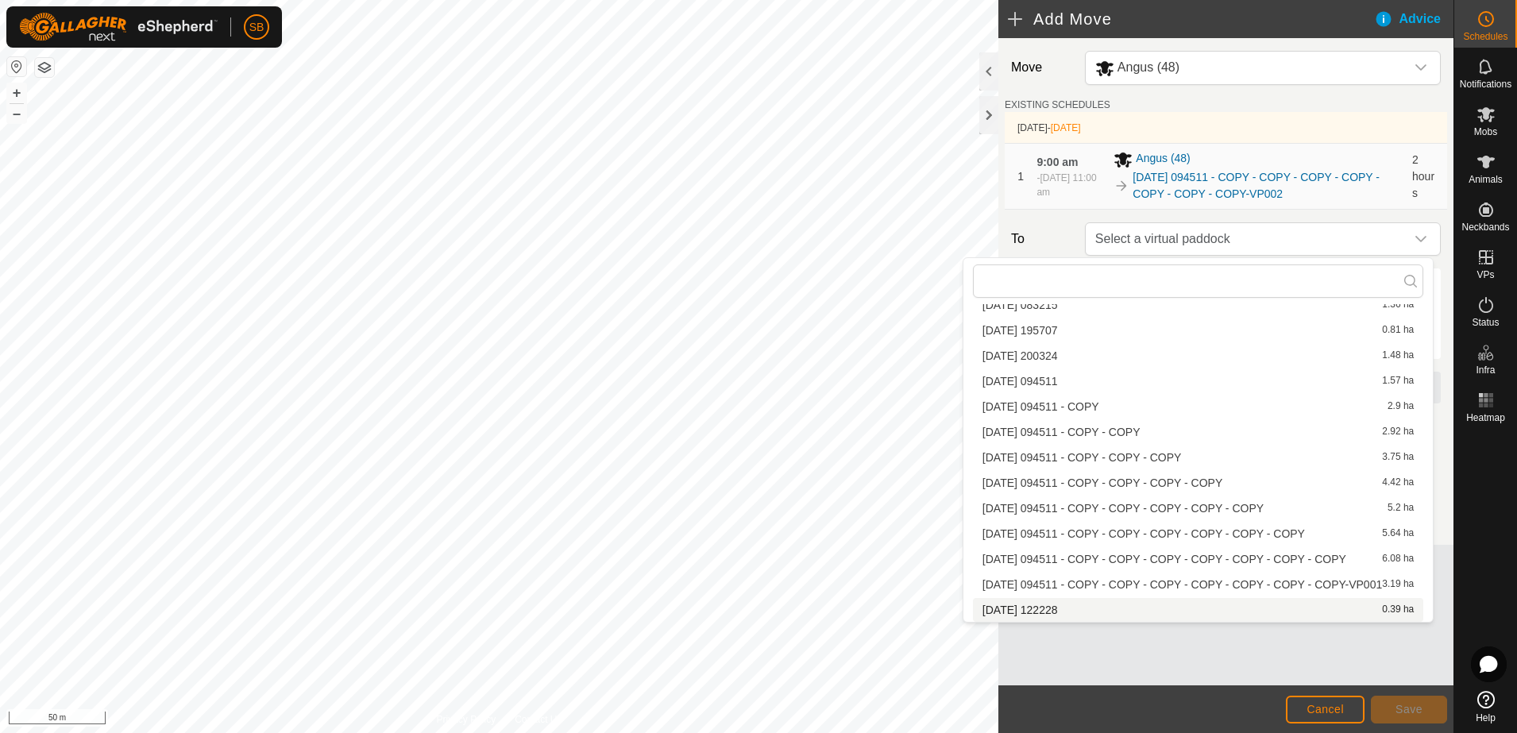
click at [1147, 613] on li "2025-08-18 122228 0.39 ha" at bounding box center [1198, 610] width 450 height 24
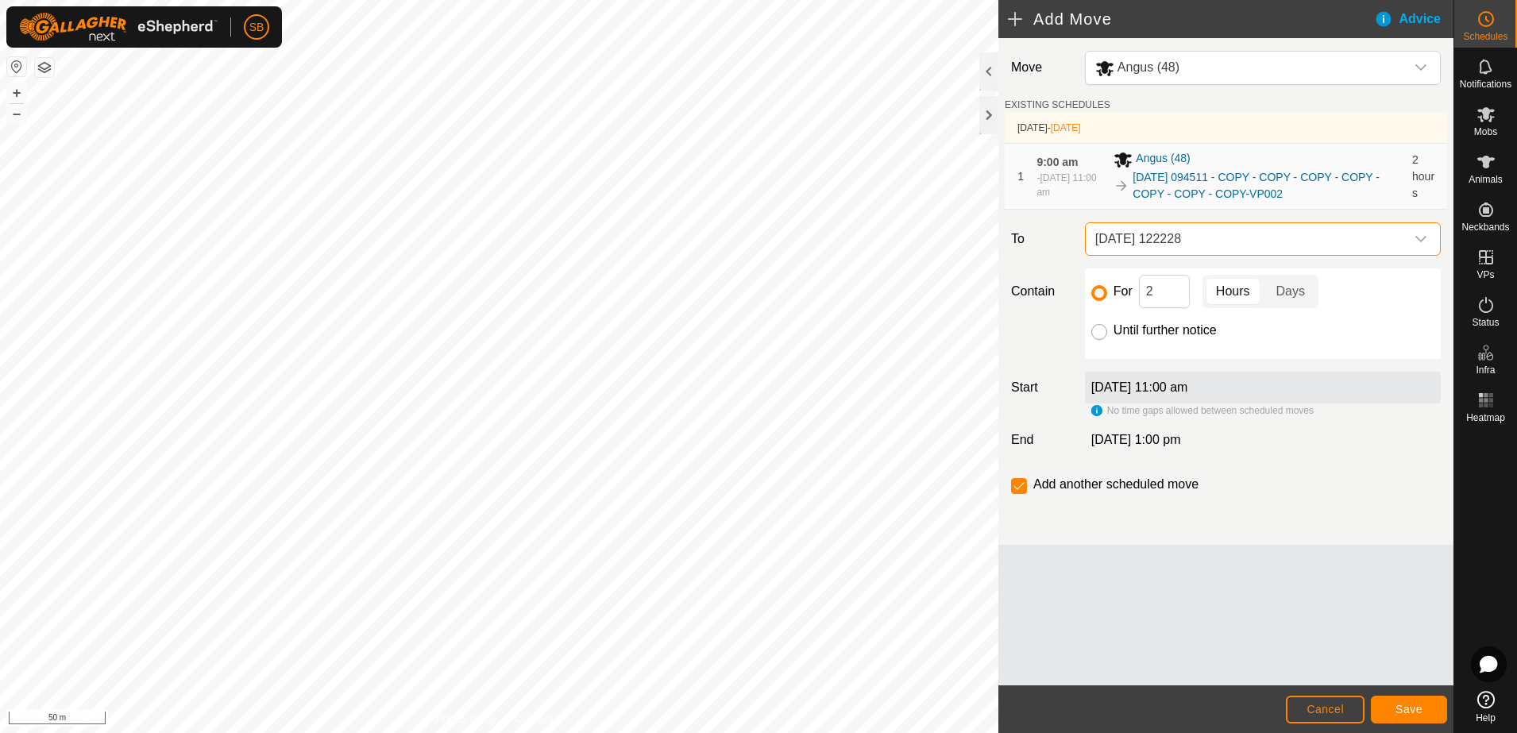
click at [1104, 331] on input "Until further notice" at bounding box center [1100, 332] width 16 height 16
radio input "true"
checkbox input "false"
click at [1096, 333] on input "Until further notice" at bounding box center [1100, 332] width 16 height 16
click at [1416, 709] on span "Save" at bounding box center [1409, 709] width 27 height 13
